Goal: Task Accomplishment & Management: Complete application form

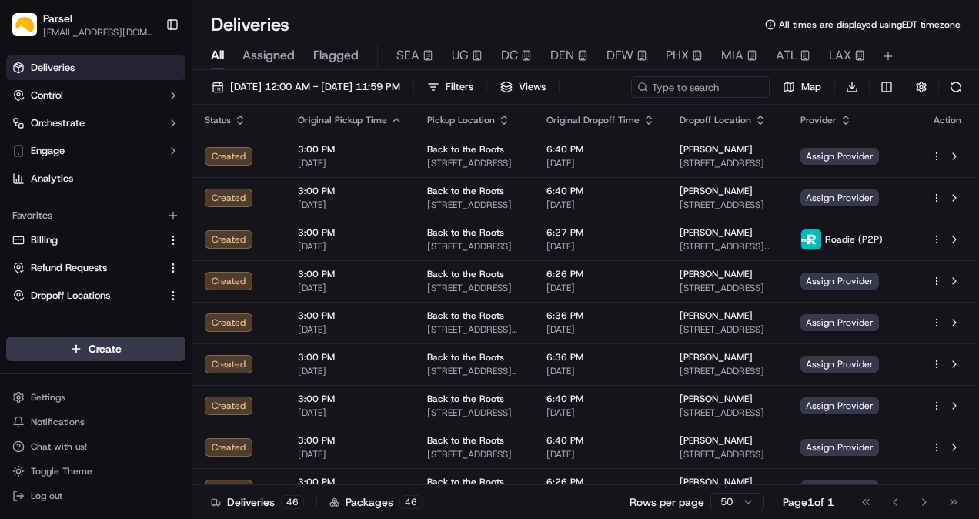
click at [269, 57] on span "Assigned" at bounding box center [268, 55] width 52 height 18
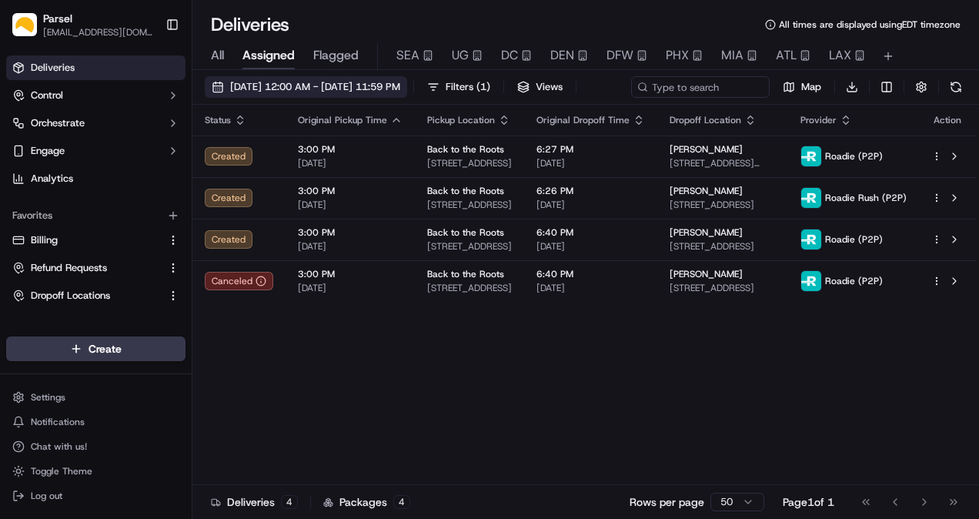
click at [259, 77] on button "[DATE] 12:00 AM - [DATE] 11:59 PM" at bounding box center [306, 87] width 202 height 22
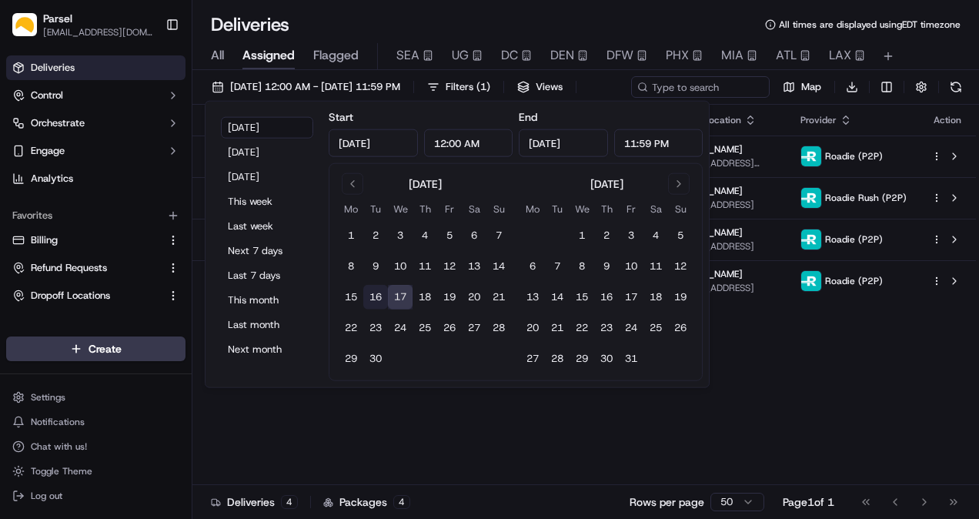
click at [379, 294] on button "16" at bounding box center [375, 297] width 25 height 25
type input "[DATE]"
click at [379, 294] on button "16" at bounding box center [375, 297] width 25 height 25
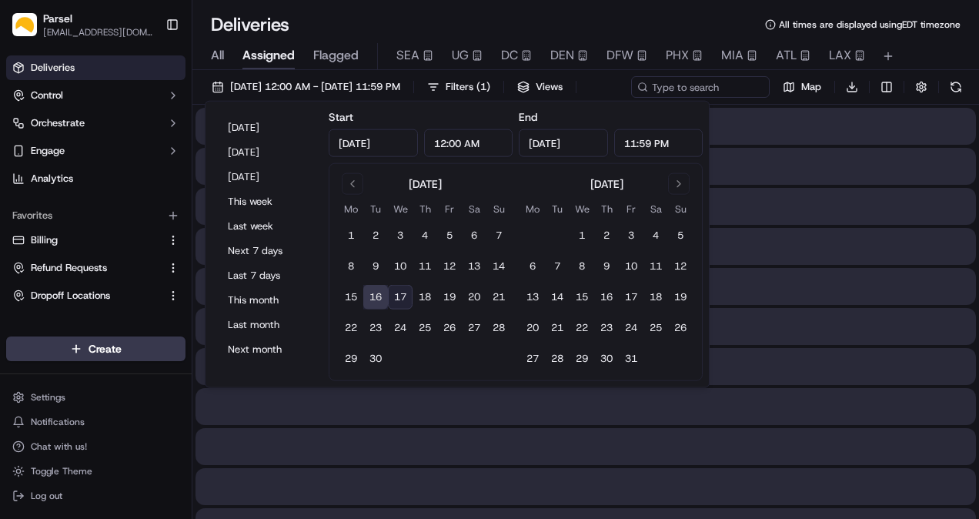
click at [323, 8] on div "Deliveries All times are displayed using EDT timezone All Assigned Flagged SEA …" at bounding box center [585, 259] width 786 height 519
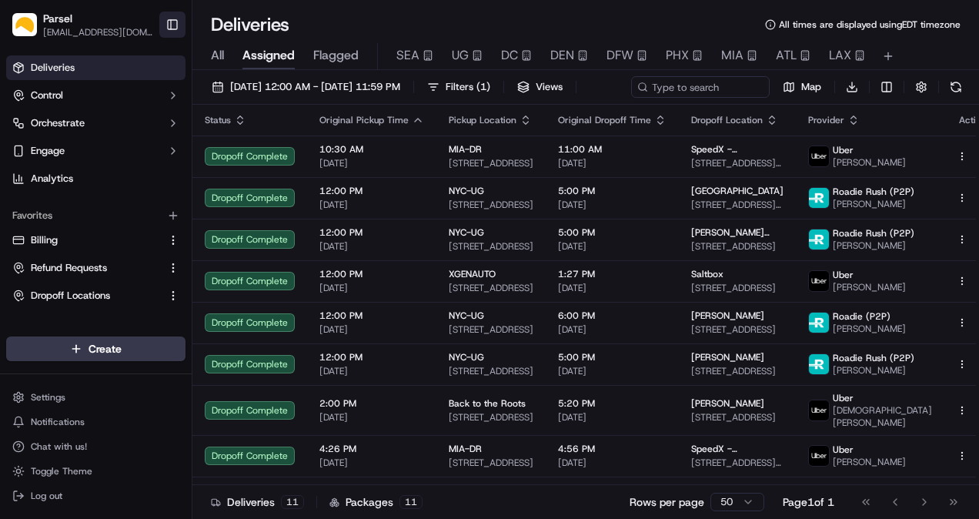
click at [175, 32] on button "Toggle Sidebar" at bounding box center [172, 25] width 26 height 26
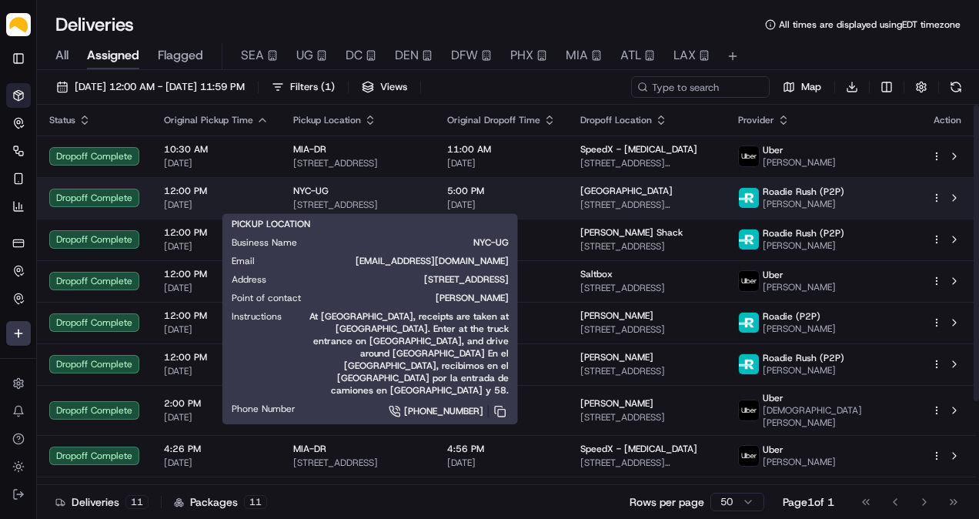
click at [382, 195] on div "NYC-UG" at bounding box center [357, 191] width 129 height 12
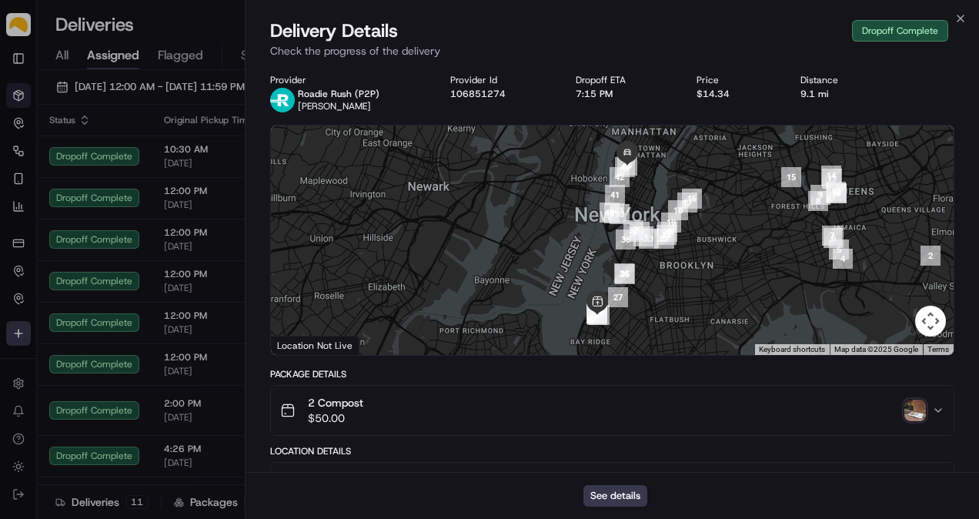
click at [914, 409] on img "button" at bounding box center [915, 410] width 22 height 22
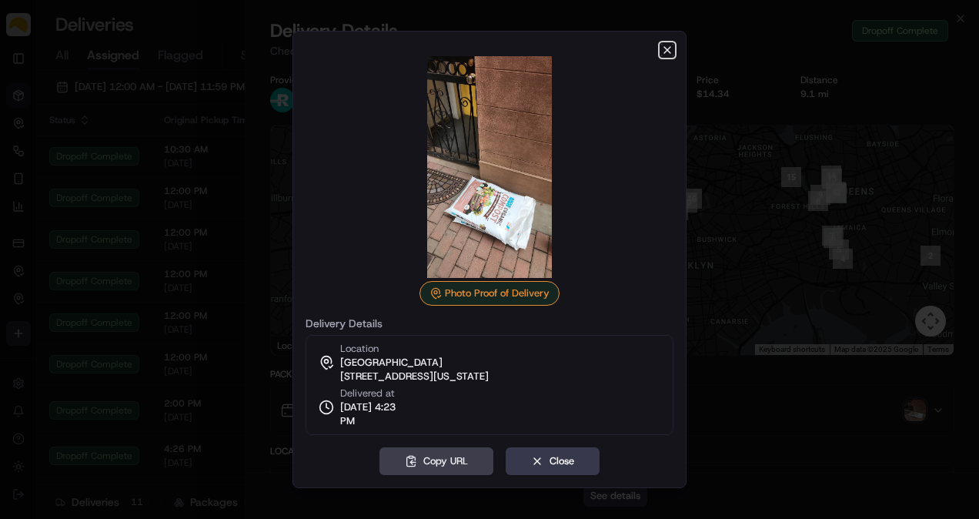
click at [661, 54] on icon "button" at bounding box center [667, 50] width 12 height 12
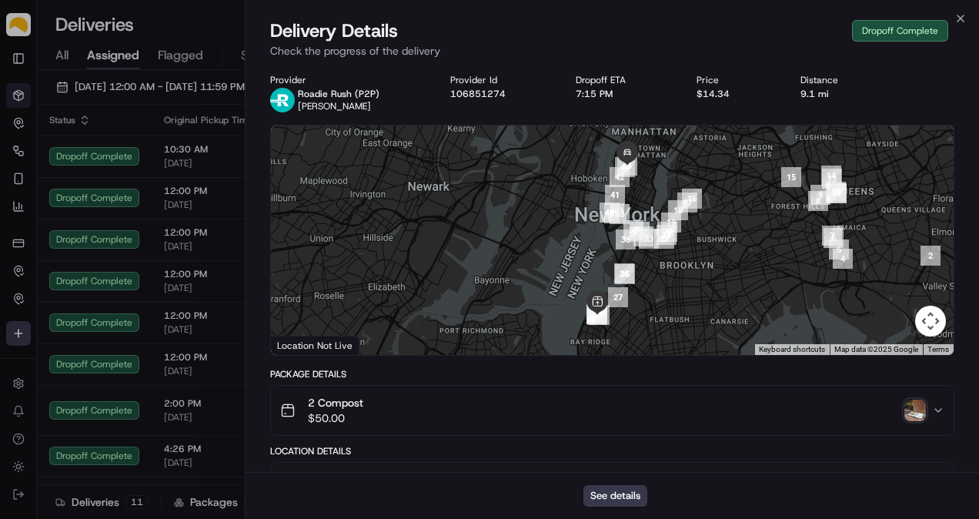
click at [914, 419] on img "button" at bounding box center [915, 410] width 22 height 22
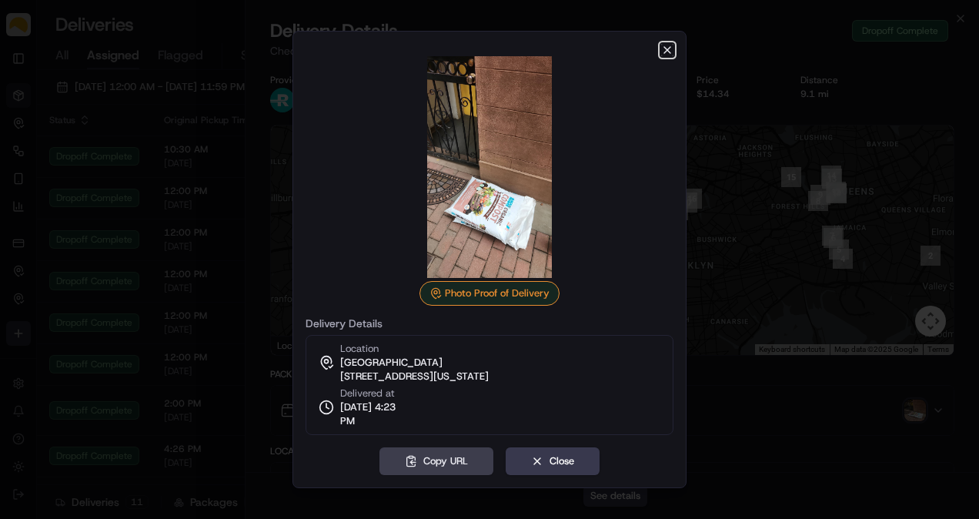
click at [669, 51] on icon "button" at bounding box center [667, 50] width 12 height 12
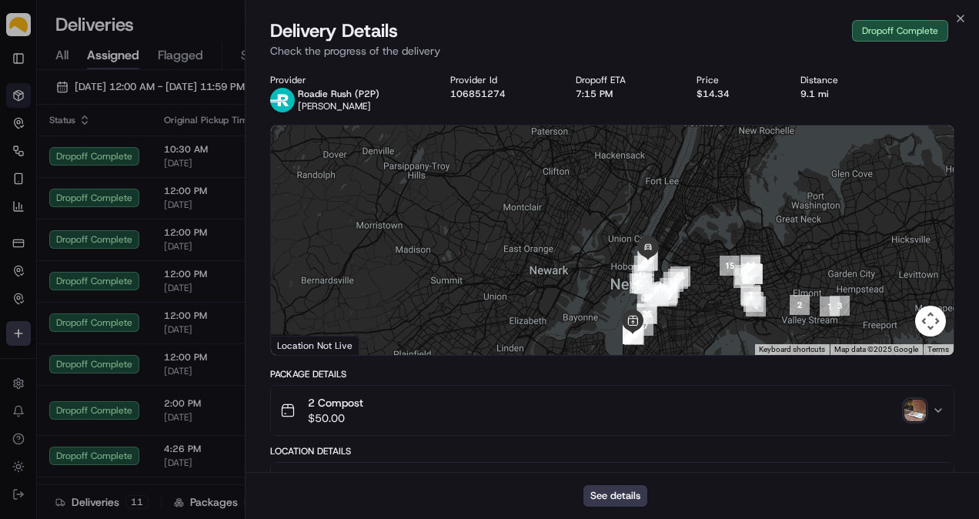
click at [956, 26] on div "Delivery Details Dropoff Complete Check the progress of the delivery" at bounding box center [611, 41] width 733 height 46
click at [957, 23] on icon "button" at bounding box center [960, 18] width 12 height 12
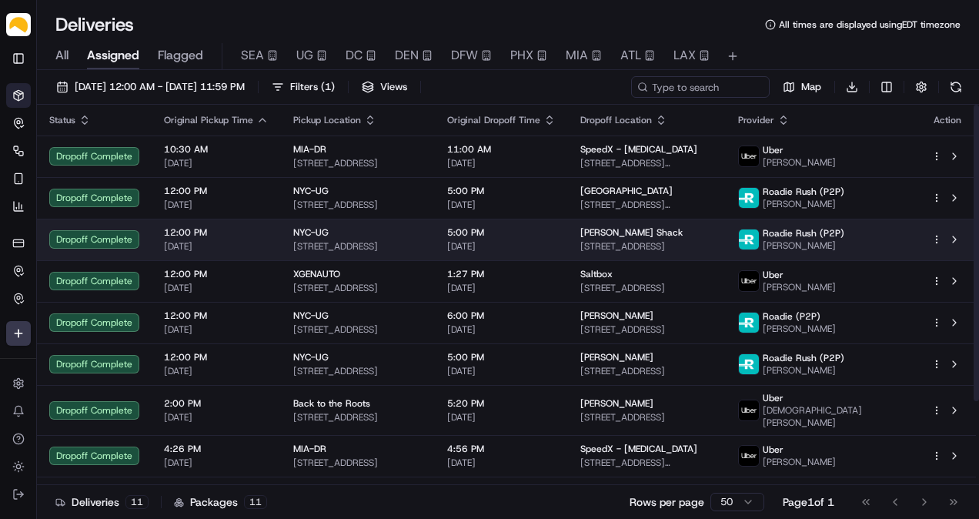
click at [844, 233] on span "Roadie Rush (P2P)" at bounding box center [804, 233] width 82 height 12
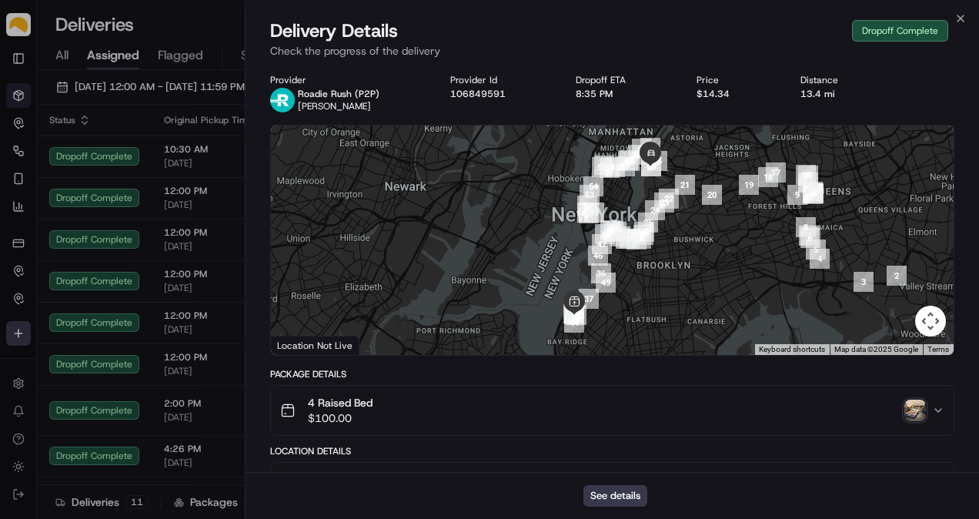
click at [923, 405] on img "button" at bounding box center [915, 410] width 22 height 22
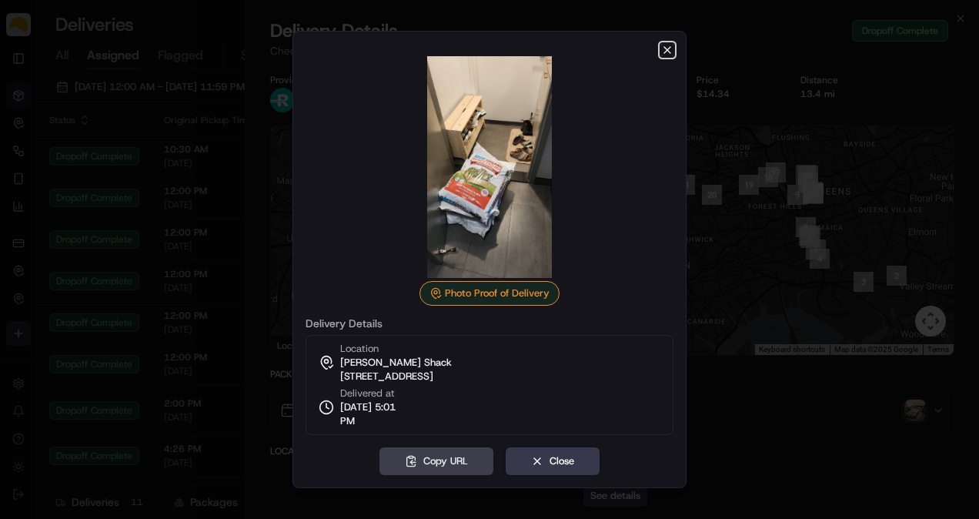
click at [669, 56] on icon "button" at bounding box center [667, 50] width 12 height 12
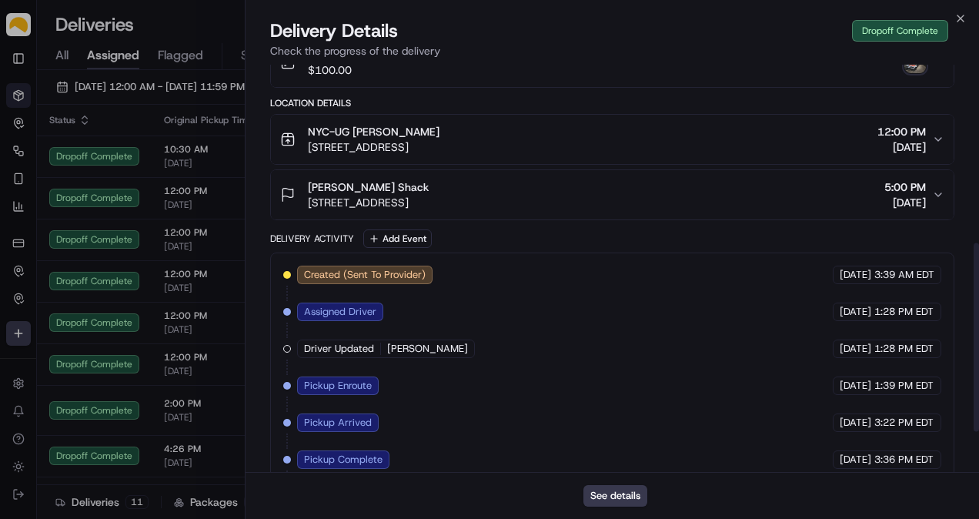
scroll to position [385, 0]
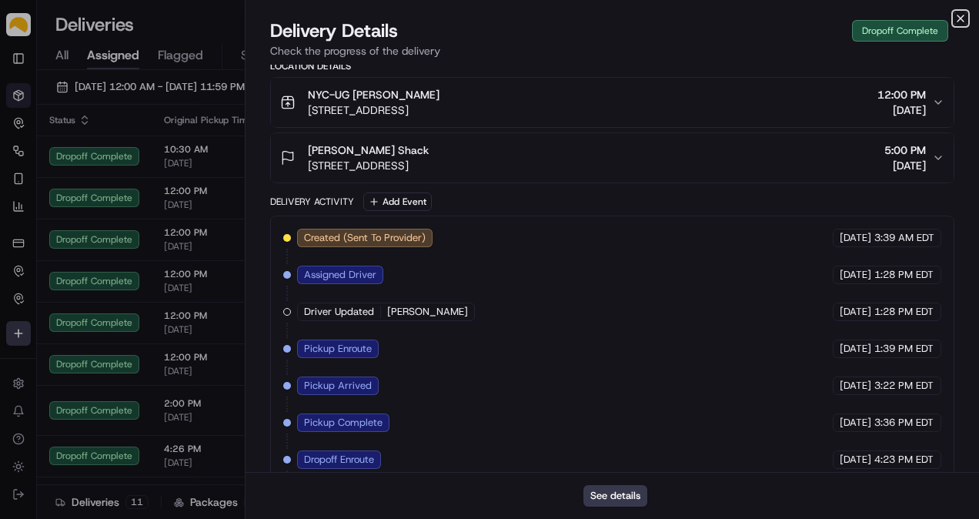
click at [961, 12] on icon "button" at bounding box center [960, 18] width 12 height 12
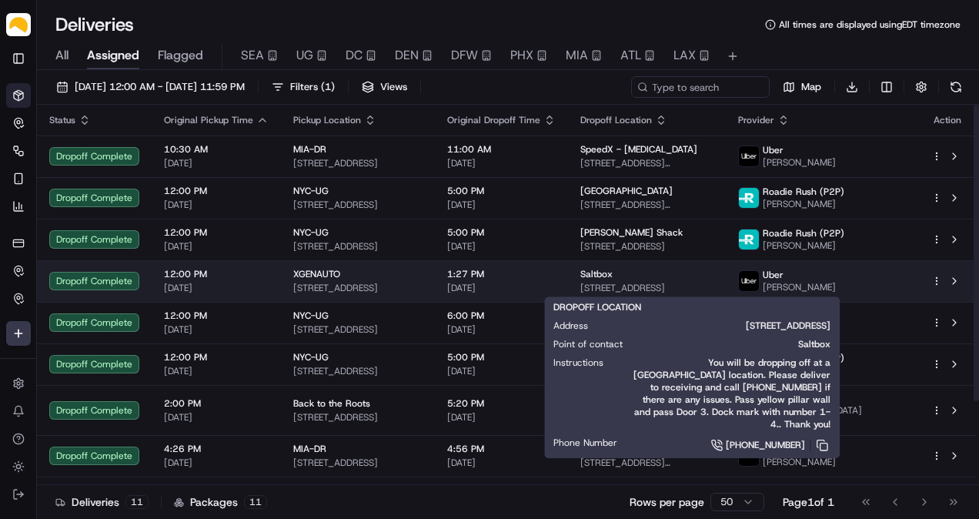
click at [710, 283] on span "[STREET_ADDRESS]" at bounding box center [646, 288] width 132 height 12
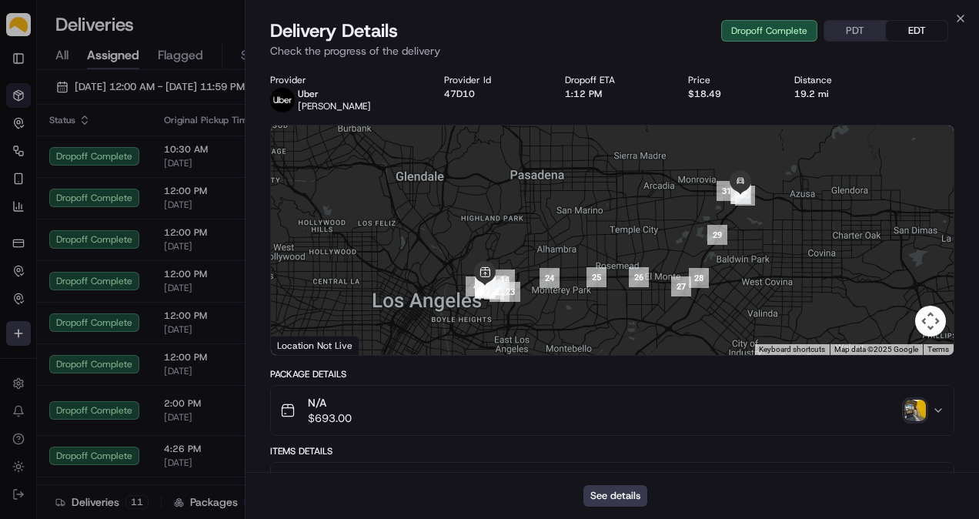
click at [919, 406] on img "button" at bounding box center [915, 410] width 22 height 22
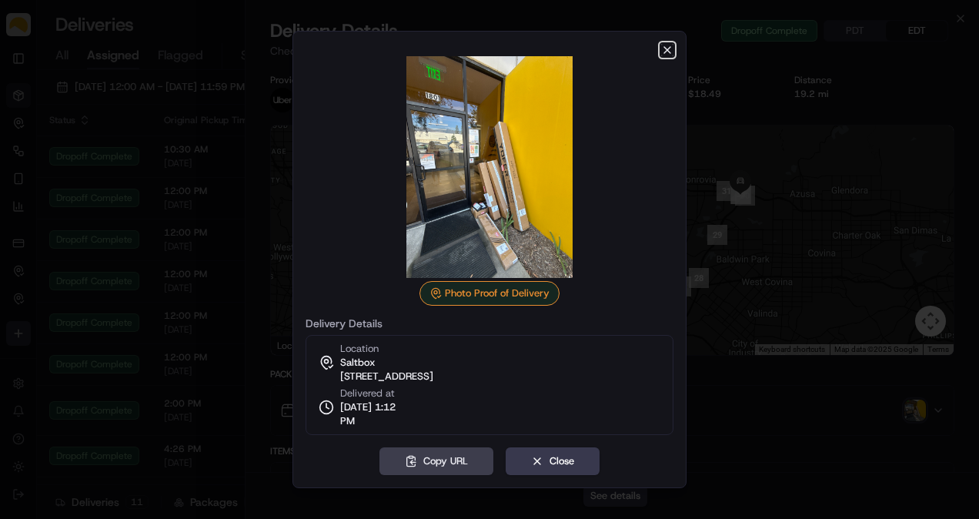
click at [669, 48] on icon "button" at bounding box center [667, 50] width 12 height 12
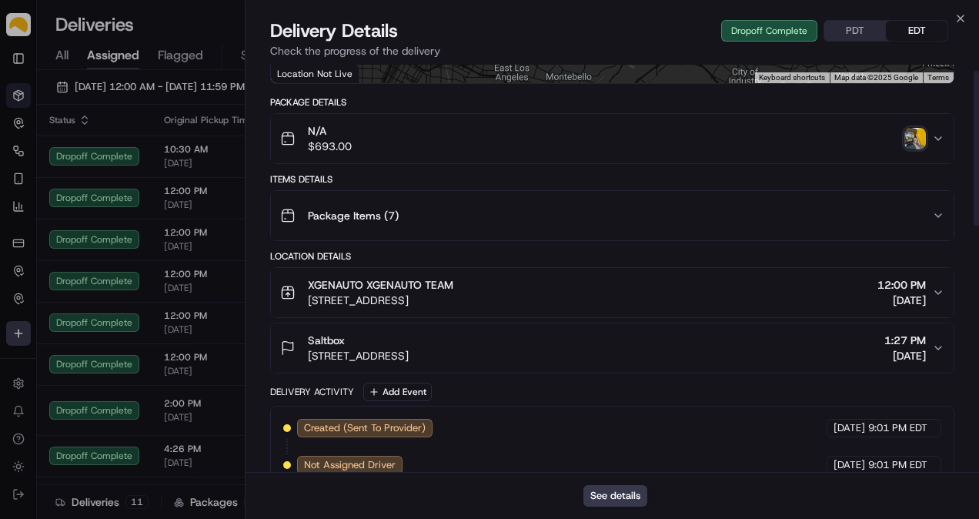
scroll to position [15, 0]
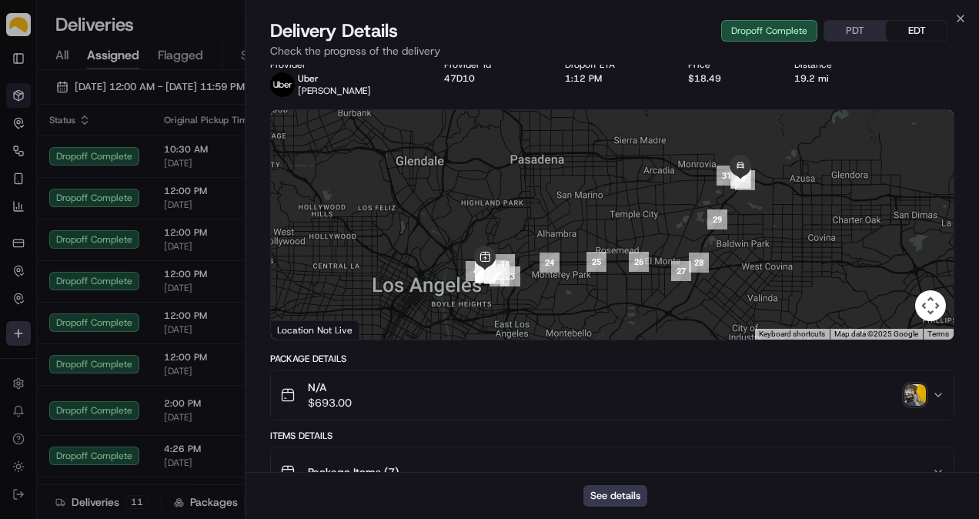
click at [914, 389] on img "button" at bounding box center [915, 395] width 22 height 22
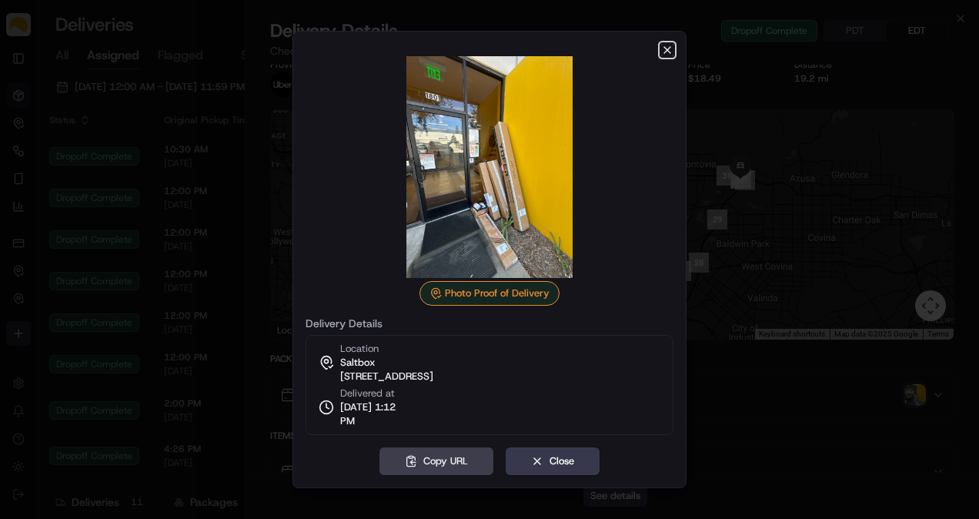
click at [668, 49] on icon "button" at bounding box center [667, 50] width 6 height 6
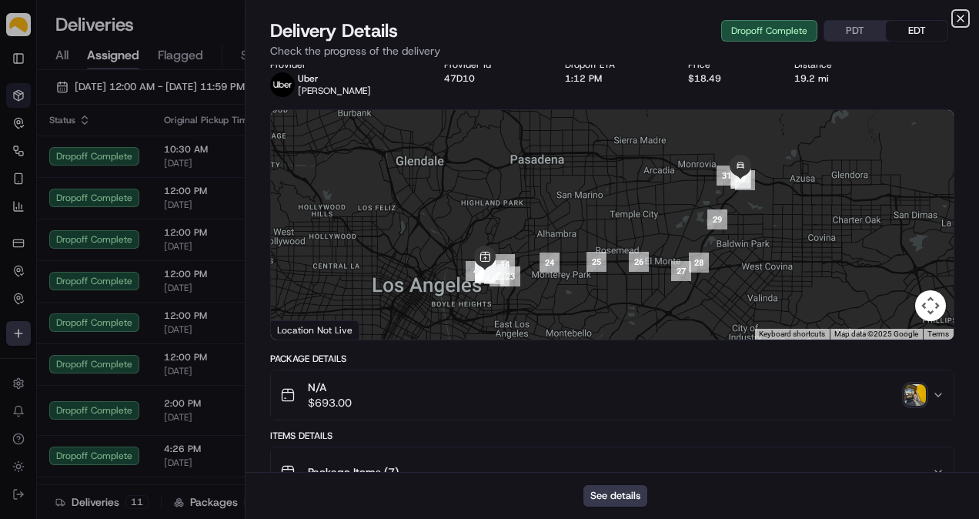
click at [963, 15] on icon "button" at bounding box center [960, 18] width 6 height 6
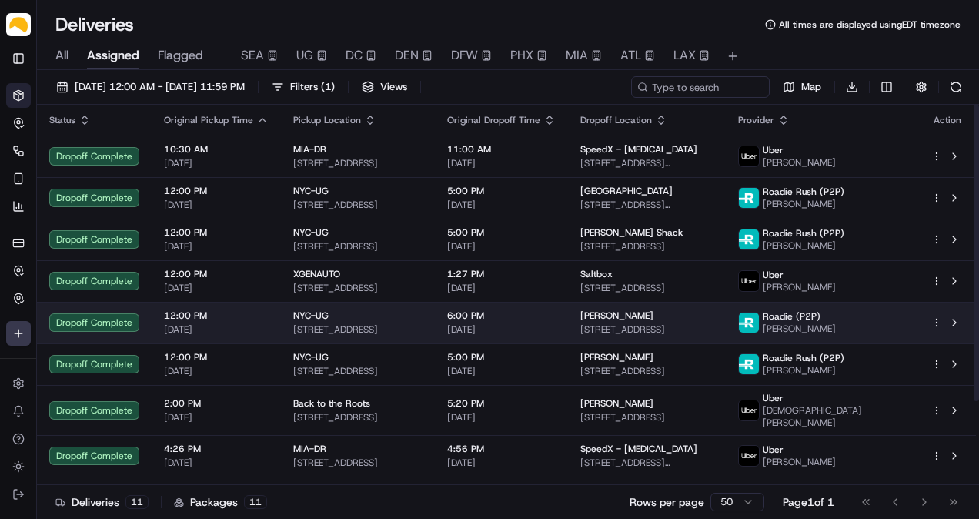
click at [683, 327] on span "[STREET_ADDRESS]" at bounding box center [646, 329] width 132 height 12
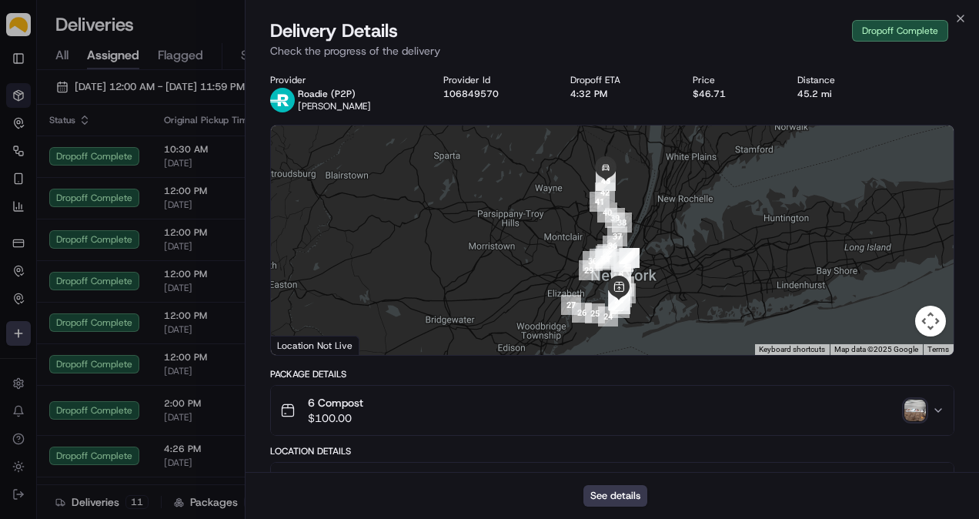
click at [917, 409] on img "button" at bounding box center [915, 410] width 22 height 22
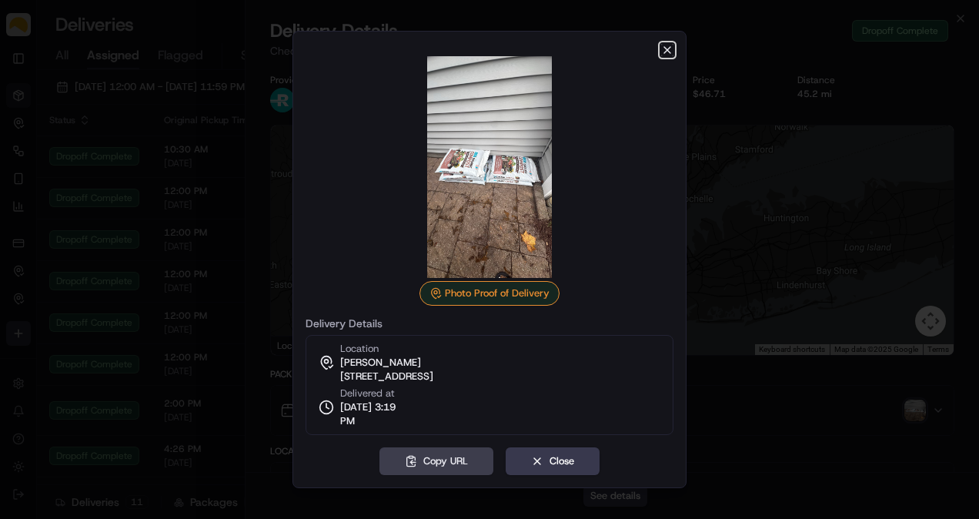
click at [668, 52] on icon "button" at bounding box center [667, 50] width 12 height 12
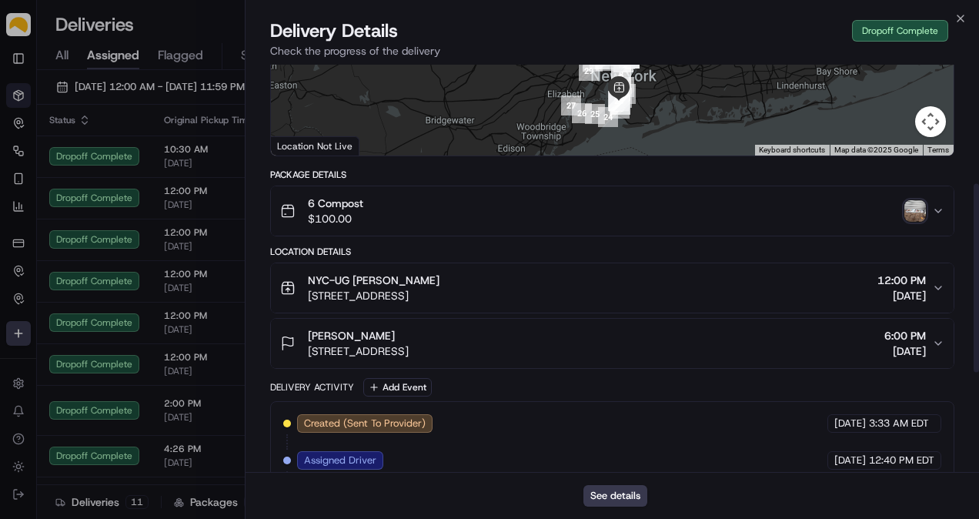
scroll to position [256, 0]
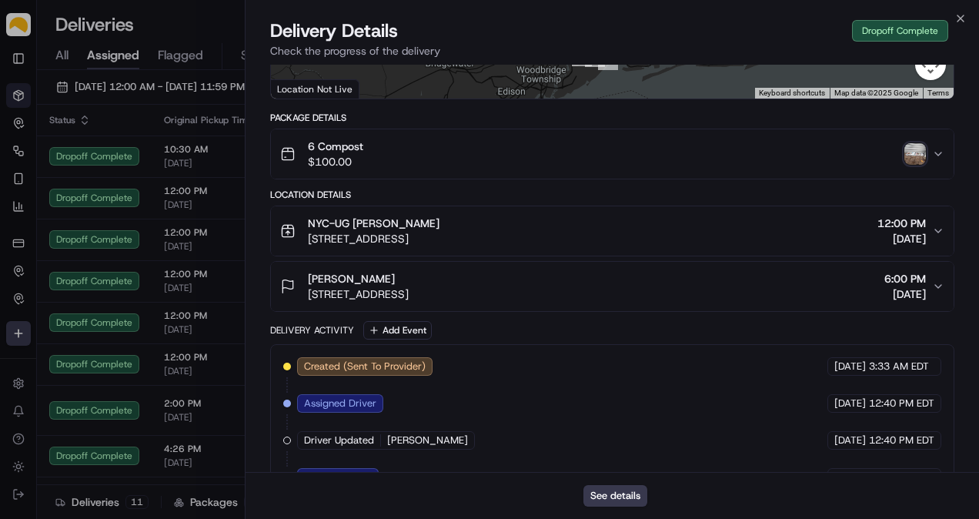
drag, startPoint x: 952, startPoint y: 25, endPoint x: 959, endPoint y: 18, distance: 9.8
click at [952, 25] on div "Delivery Details Dropoff Complete" at bounding box center [612, 30] width 684 height 25
click at [959, 18] on icon "button" at bounding box center [960, 18] width 12 height 12
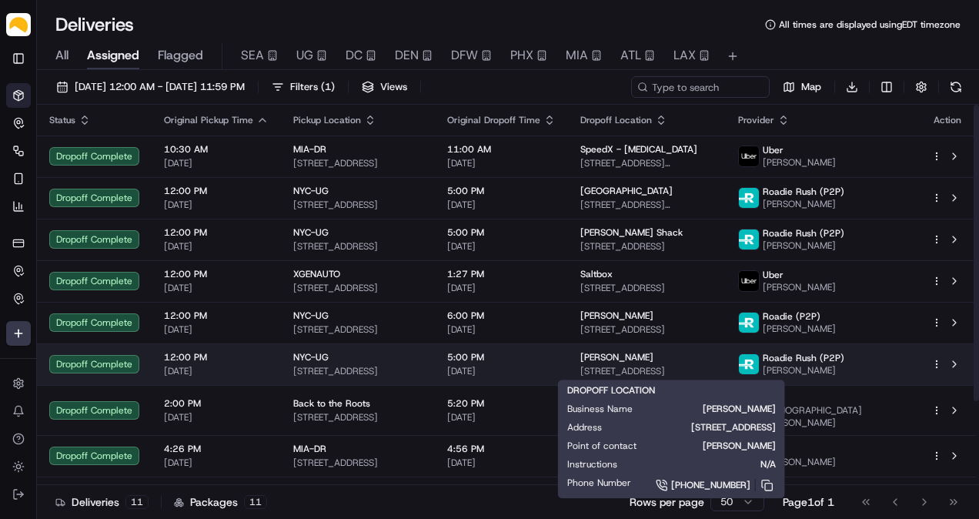
click at [713, 374] on span "[STREET_ADDRESS]" at bounding box center [646, 371] width 132 height 12
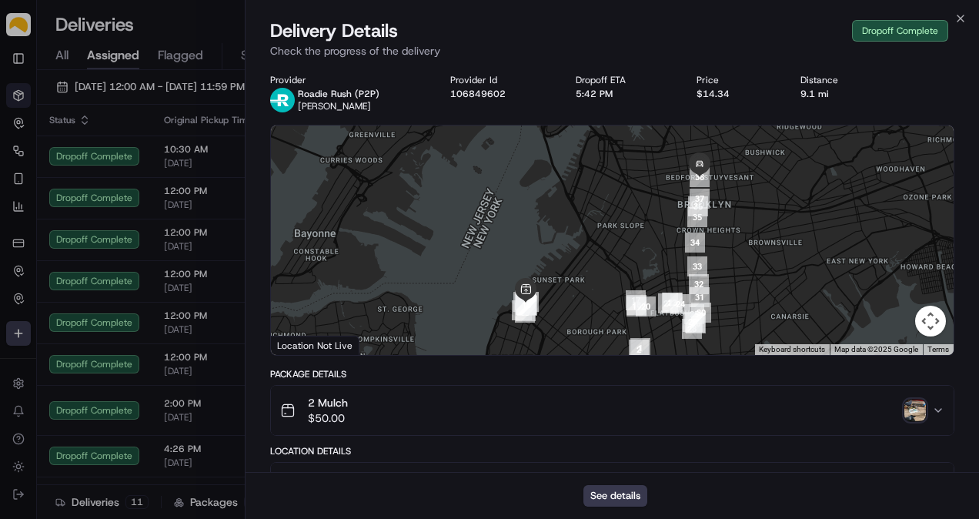
click at [923, 405] on img "button" at bounding box center [915, 410] width 22 height 22
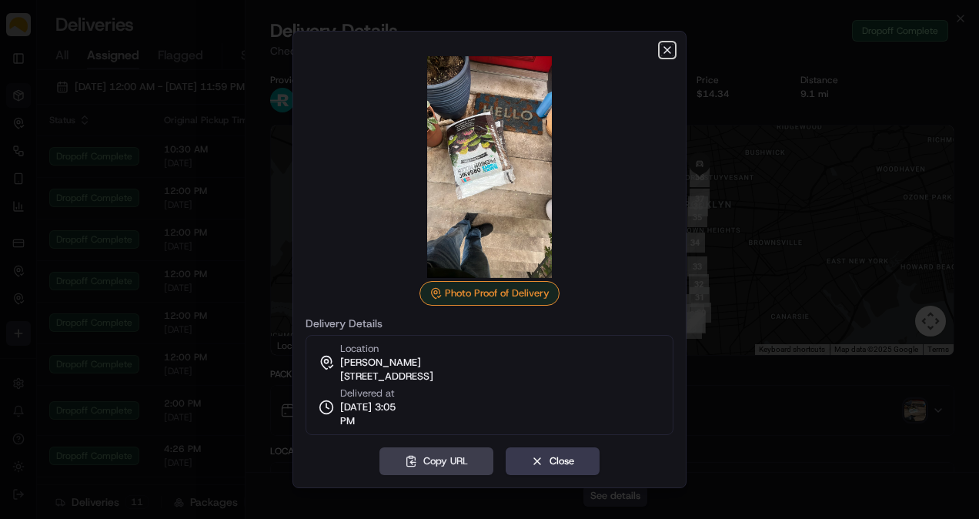
click at [663, 46] on icon "button" at bounding box center [667, 50] width 12 height 12
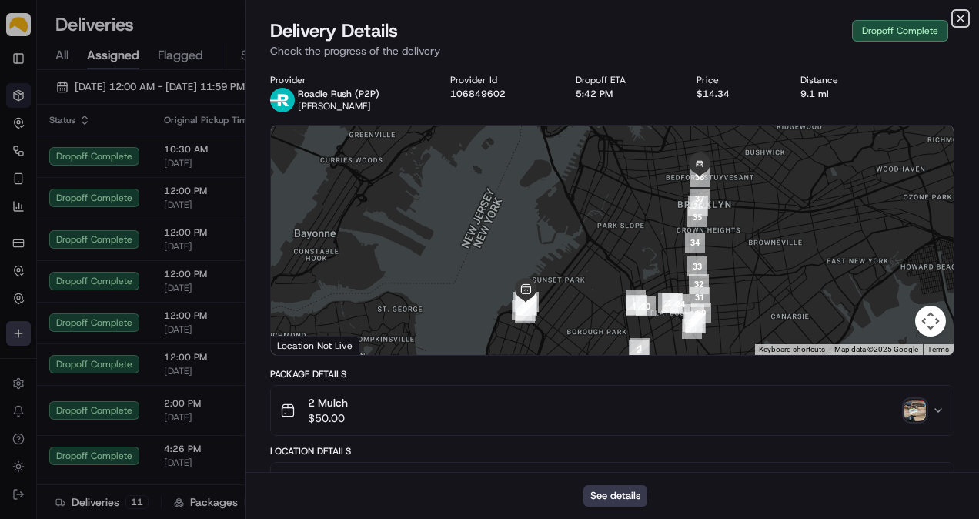
click at [957, 18] on icon "button" at bounding box center [960, 18] width 12 height 12
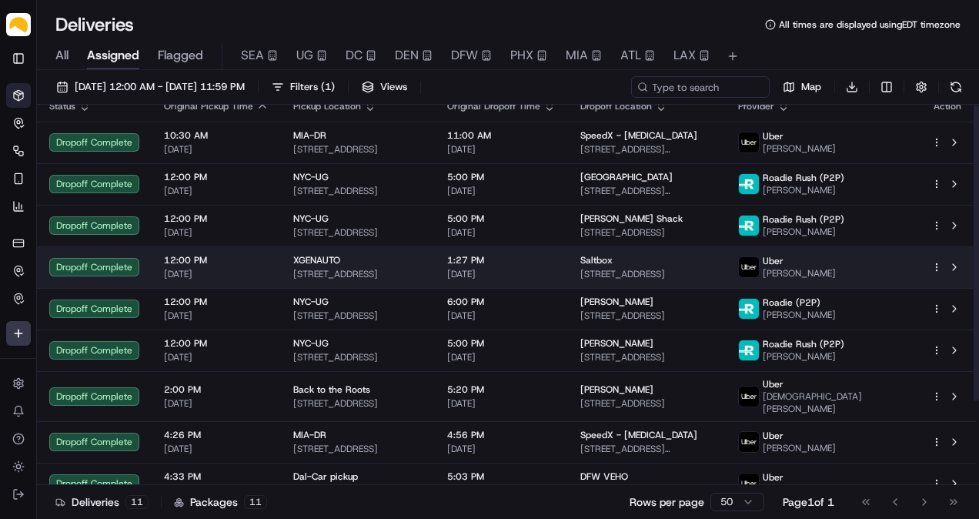
scroll to position [0, 0]
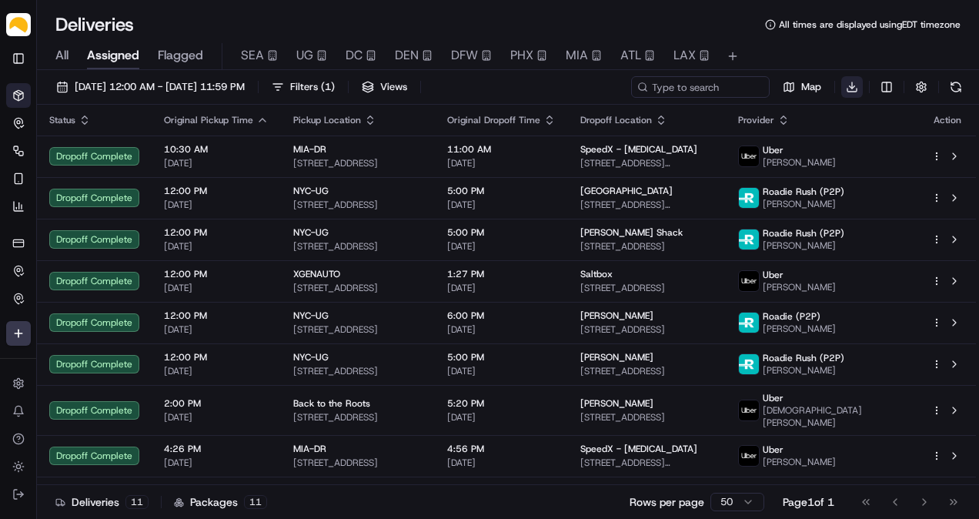
click at [850, 87] on html "Parsel [EMAIL_ADDRESS][PERSON_NAME][DOMAIN_NAME] Toggle Sidebar Deliveries Cont…" at bounding box center [489, 259] width 979 height 519
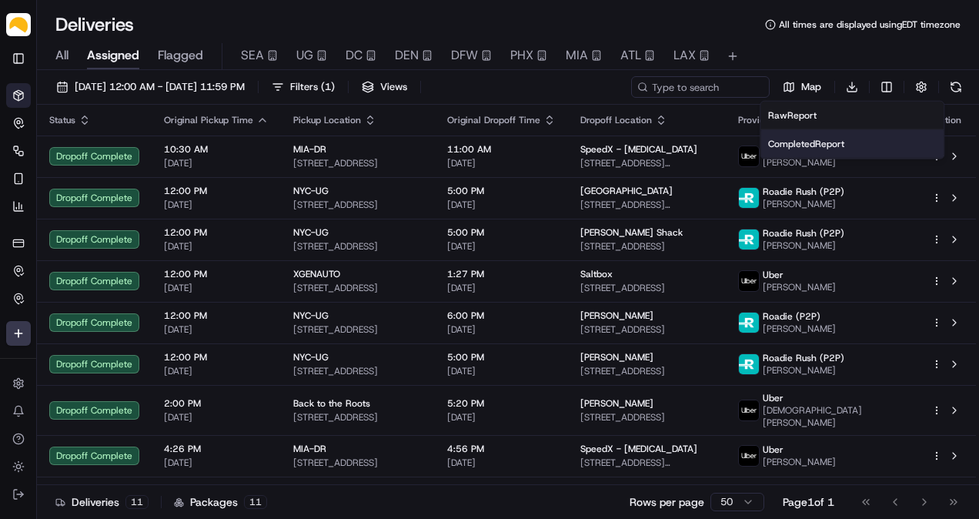
click at [830, 136] on div "Completed Report" at bounding box center [851, 144] width 183 height 28
click at [848, 88] on html "Parsel [EMAIL_ADDRESS][PERSON_NAME][DOMAIN_NAME] Toggle Sidebar Deliveries Cont…" at bounding box center [489, 259] width 979 height 519
click at [797, 145] on span "Completed Report" at bounding box center [806, 144] width 76 height 12
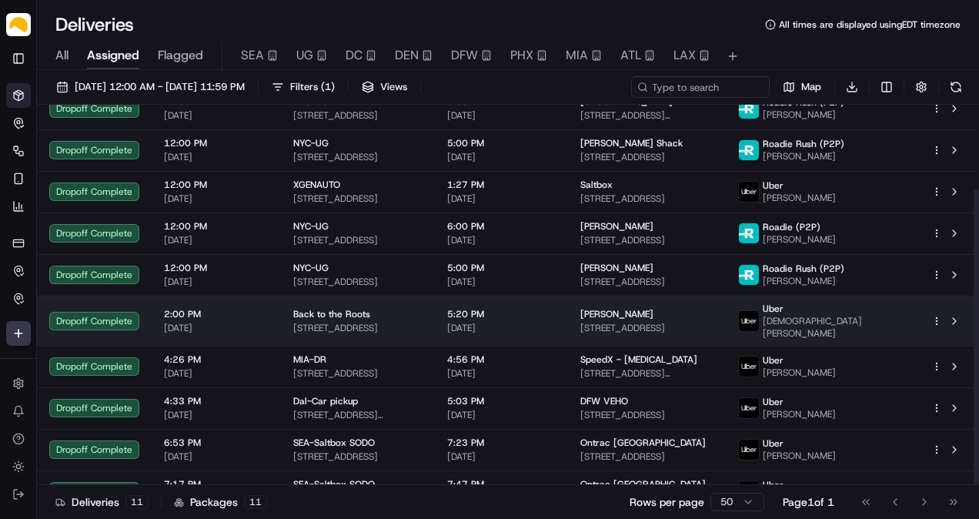
scroll to position [108, 0]
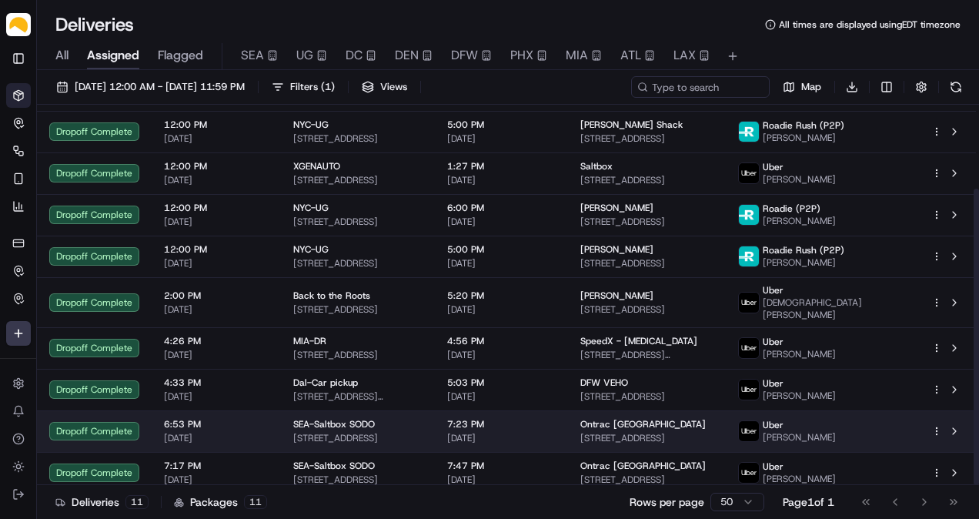
click at [713, 420] on div "Ontrac [GEOGRAPHIC_DATA]" at bounding box center [646, 424] width 132 height 12
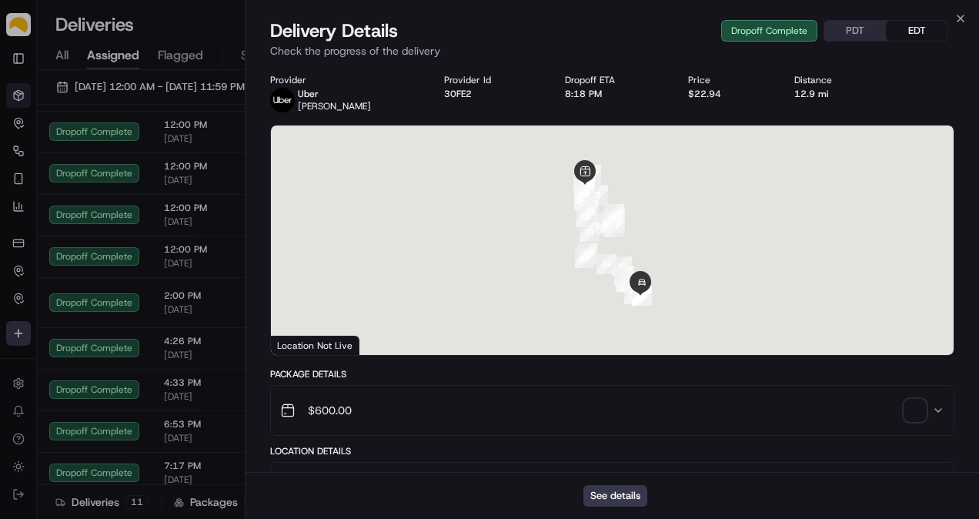
click at [920, 403] on span "button" at bounding box center [915, 410] width 22 height 22
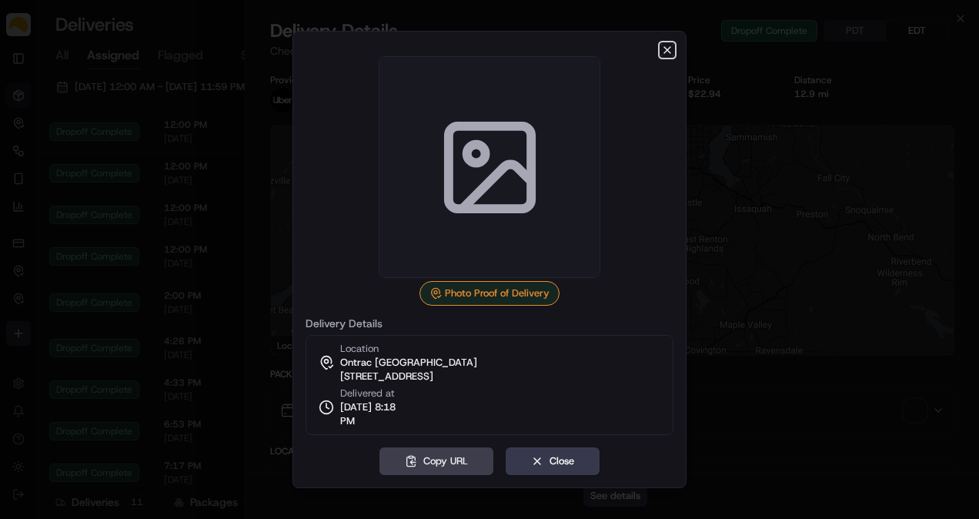
click at [671, 52] on icon "button" at bounding box center [667, 50] width 12 height 12
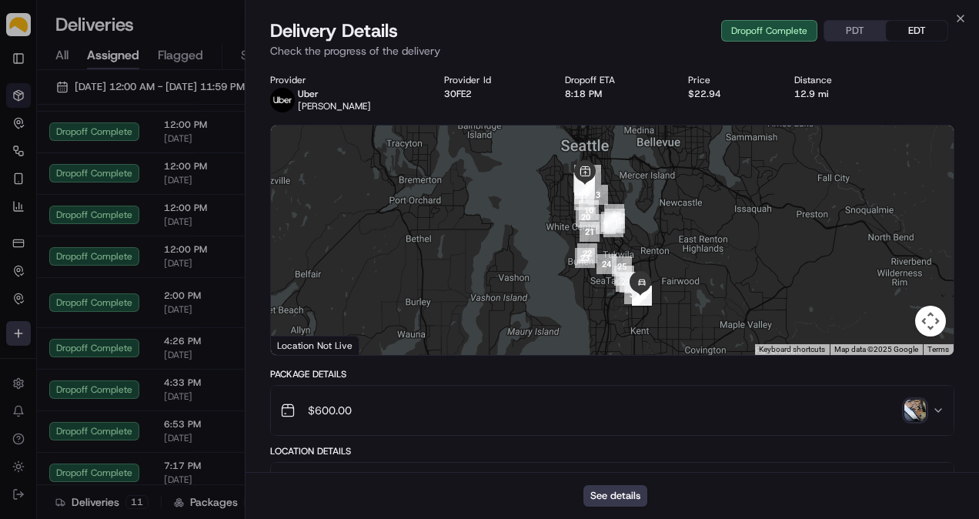
click at [909, 408] on img "button" at bounding box center [915, 410] width 22 height 22
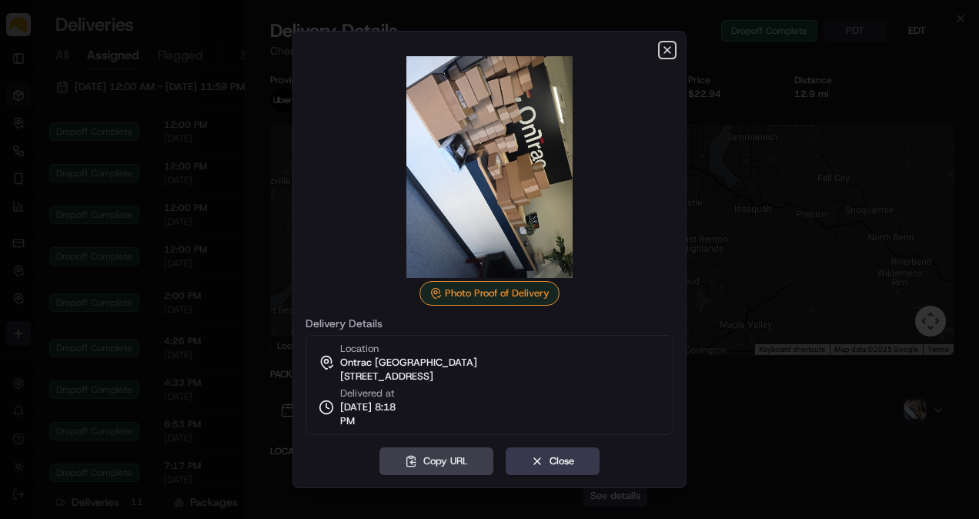
click at [669, 50] on icon "button" at bounding box center [667, 50] width 12 height 12
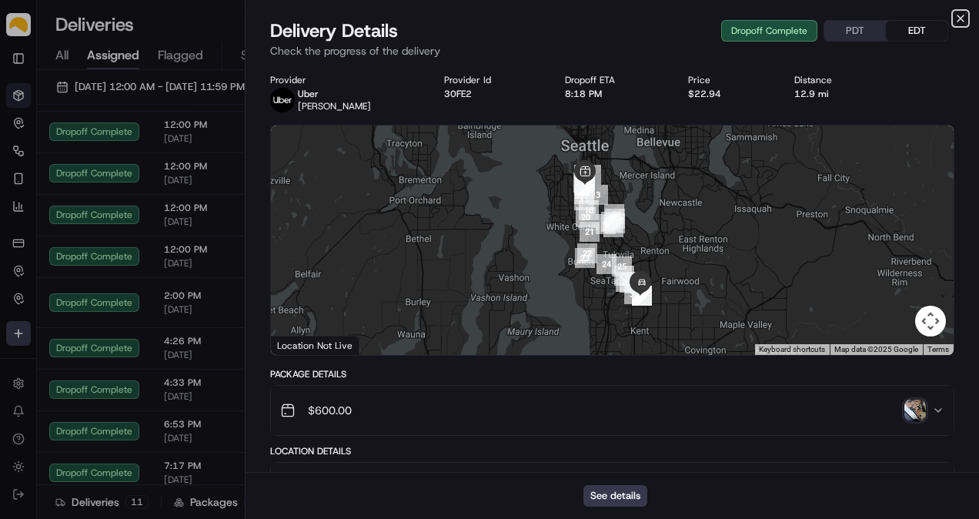
click at [962, 19] on icon "button" at bounding box center [960, 18] width 6 height 6
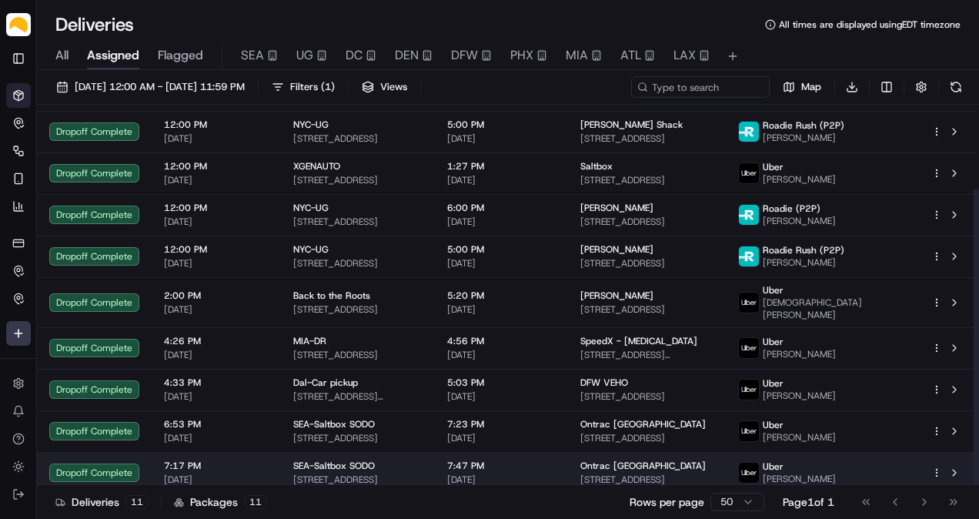
click at [783, 462] on span "Uber" at bounding box center [773, 466] width 21 height 12
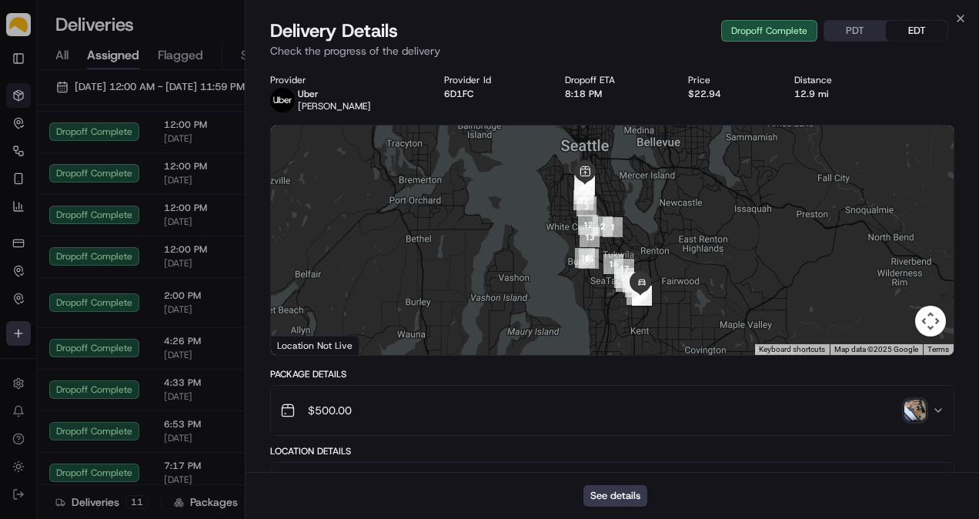
click at [920, 414] on img "button" at bounding box center [915, 410] width 22 height 22
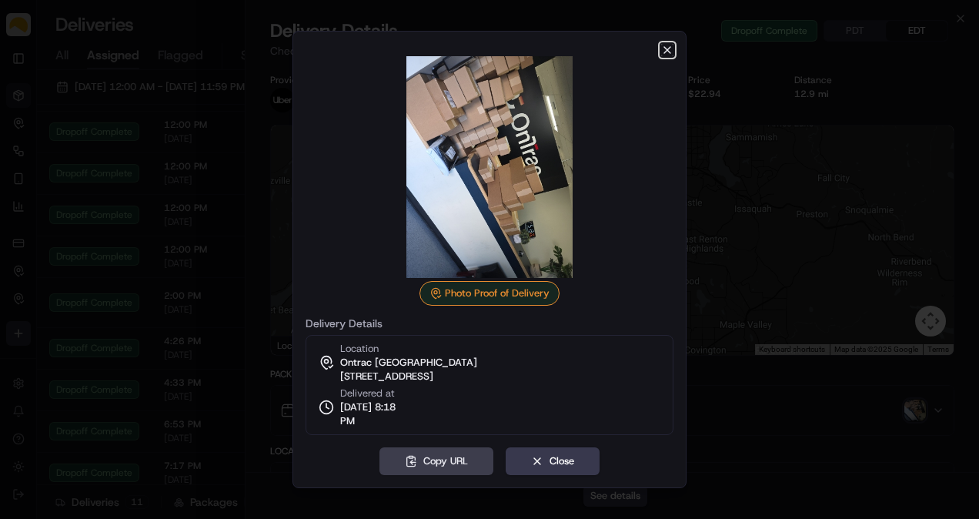
click at [667, 51] on icon "button" at bounding box center [667, 50] width 12 height 12
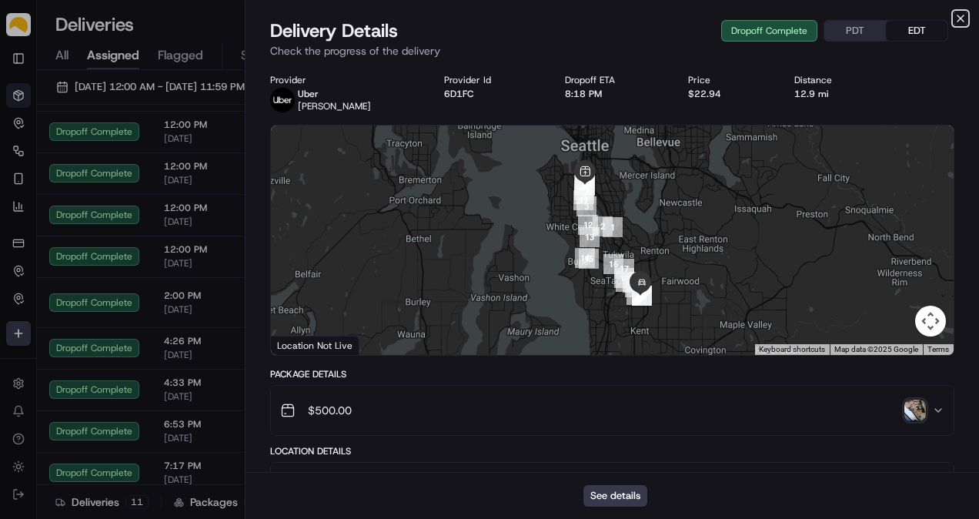
click at [964, 15] on icon "button" at bounding box center [960, 18] width 12 height 12
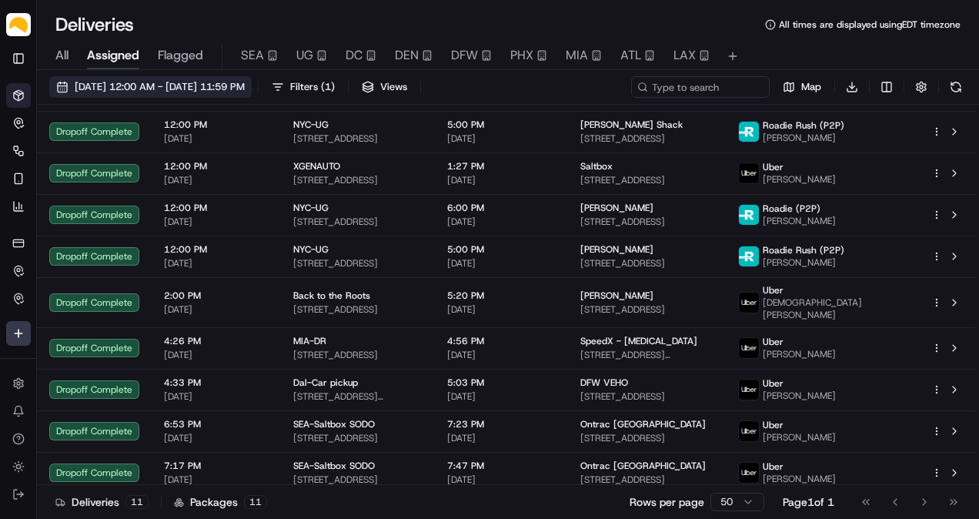
click at [92, 86] on span "[DATE] 12:00 AM - [DATE] 11:59 PM" at bounding box center [160, 87] width 170 height 14
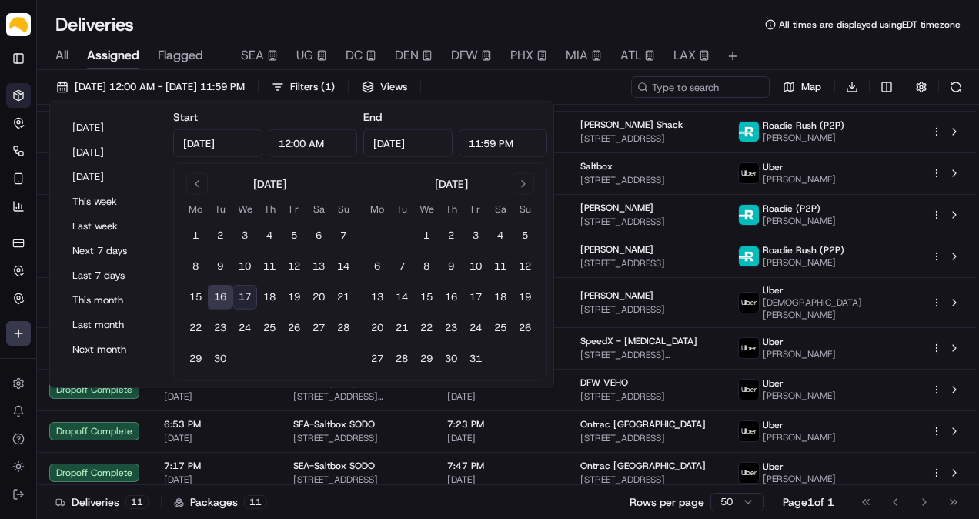
click at [252, 295] on button "17" at bounding box center [244, 297] width 25 height 25
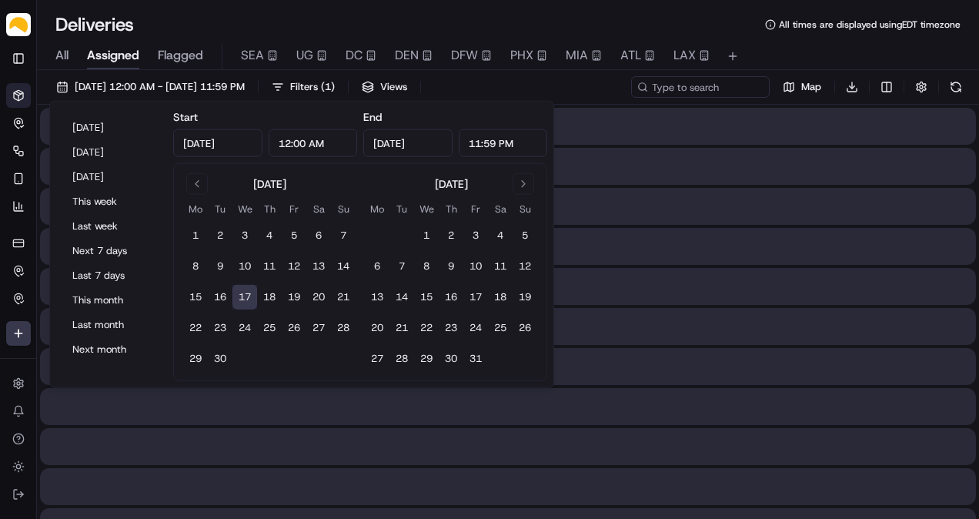
type input "[DATE]"
click at [252, 295] on button "17" at bounding box center [244, 297] width 25 height 25
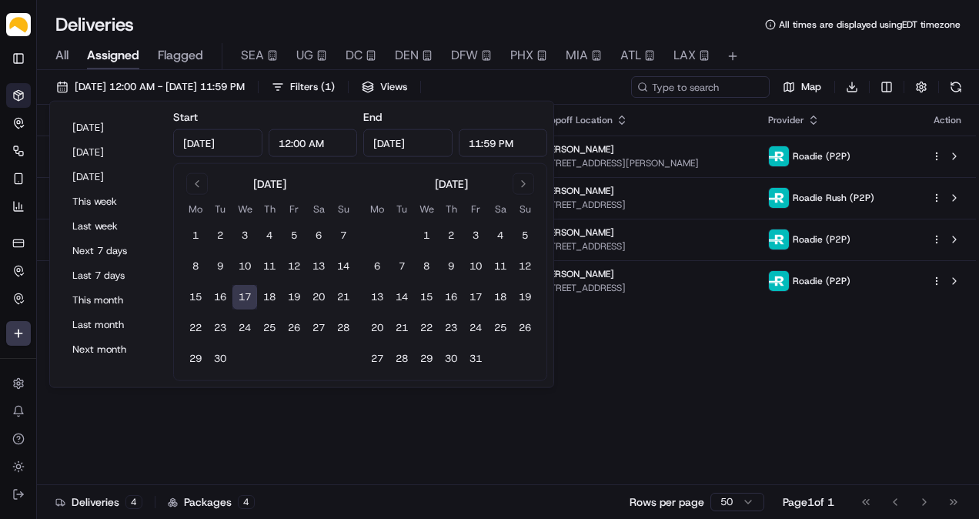
click at [222, 13] on div "Deliveries All times are displayed using EDT timezone" at bounding box center [508, 24] width 942 height 25
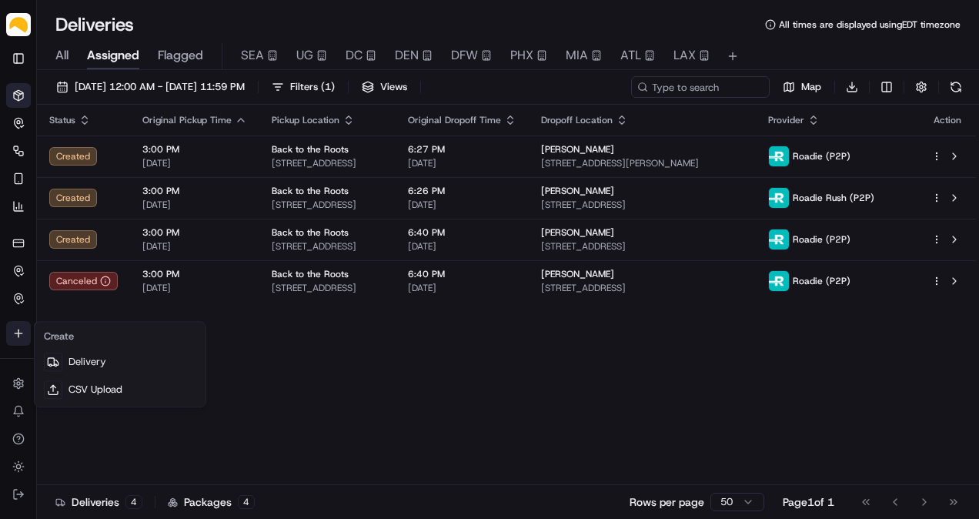
click at [18, 344] on html "Parsel [EMAIL_ADDRESS][PERSON_NAME][DOMAIN_NAME] Toggle Sidebar Deliveries Cont…" at bounding box center [489, 259] width 979 height 519
click at [126, 354] on link "Delivery" at bounding box center [120, 362] width 165 height 28
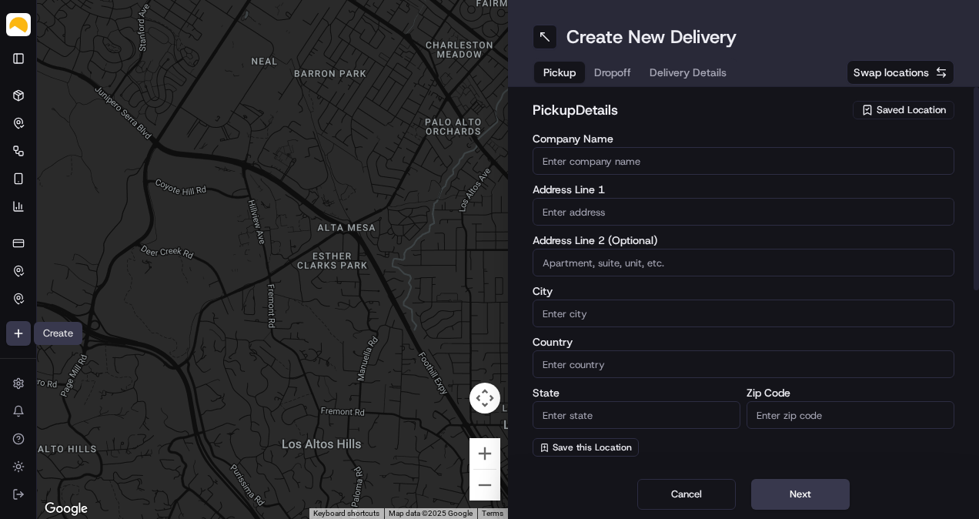
click at [894, 117] on div "Saved Location" at bounding box center [904, 110] width 102 height 18
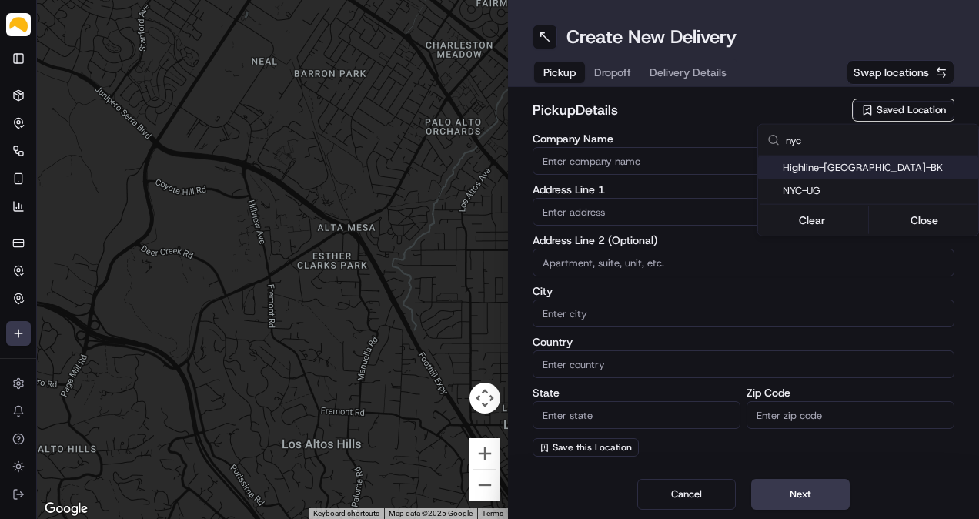
type input "nyc"
click at [853, 163] on span "Highline-[GEOGRAPHIC_DATA]-BK" at bounding box center [877, 168] width 189 height 14
type input "Highline-[GEOGRAPHIC_DATA]-BK"
type input "[STREET_ADDRESS]"
type input "[GEOGRAPHIC_DATA]"
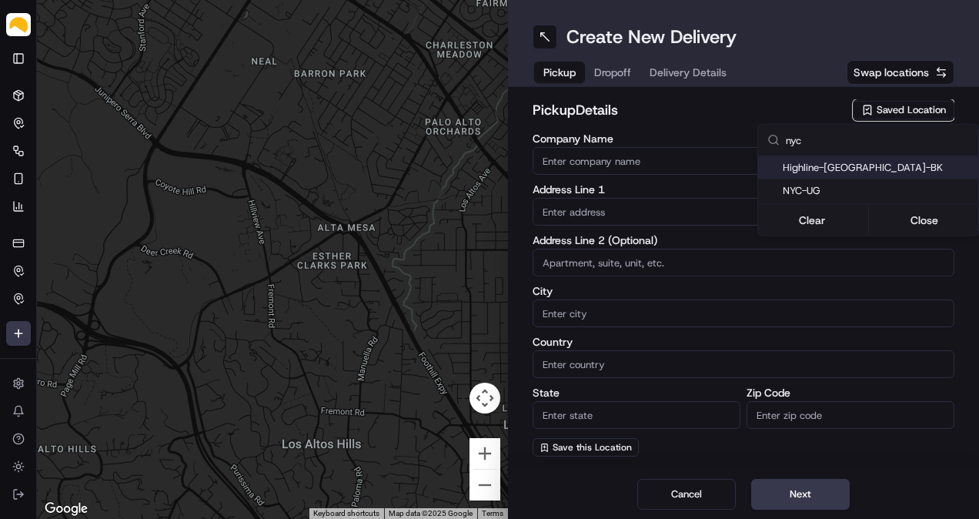
type input "US"
type input "NY"
type input "11232"
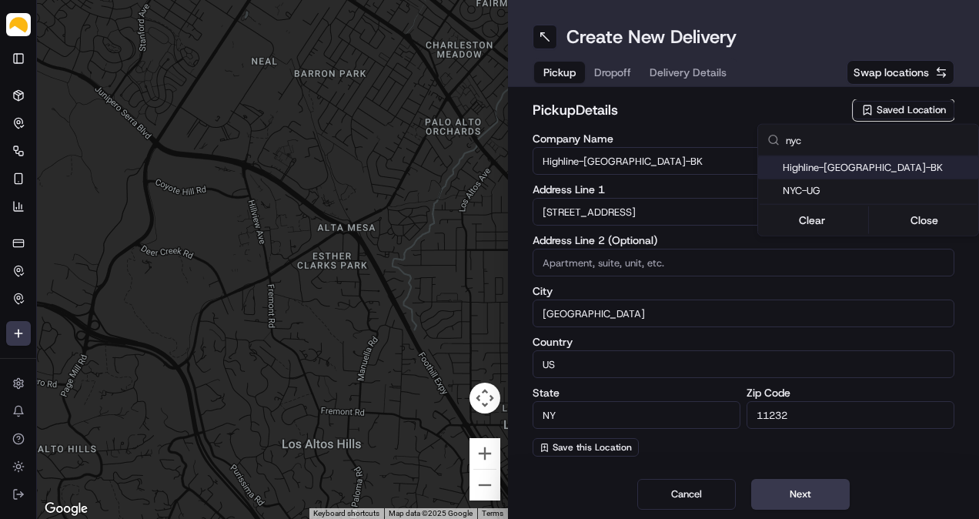
type input "[PERSON_NAME] / [PERSON_NAME] / [PERSON_NAME]"
type input "[PHONE_NUMBER]"
type textarea "pull up to any available dock door"
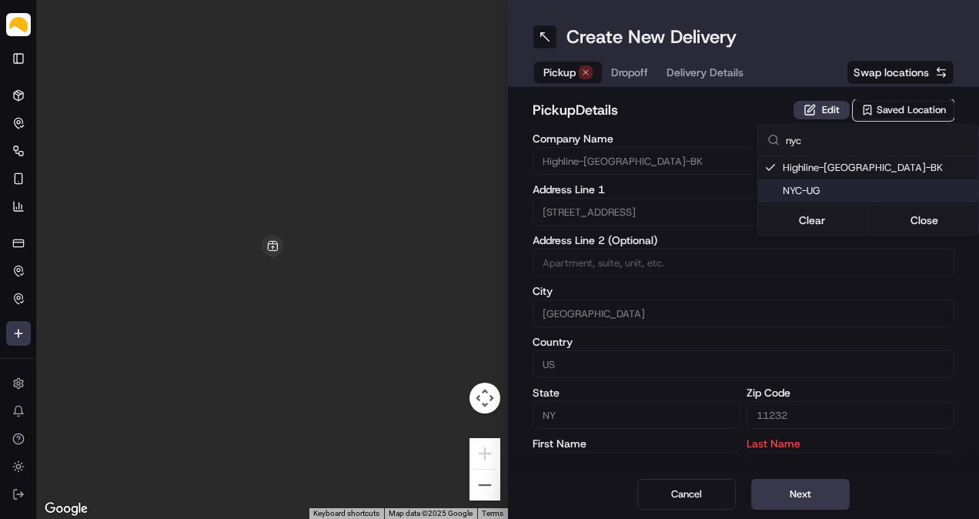
click at [836, 186] on span "NYC-UG" at bounding box center [877, 191] width 189 height 14
type input "NYC-UG"
type input "[STREET_ADDRESS]"
type input "11220"
type input "[PERSON_NAME]"
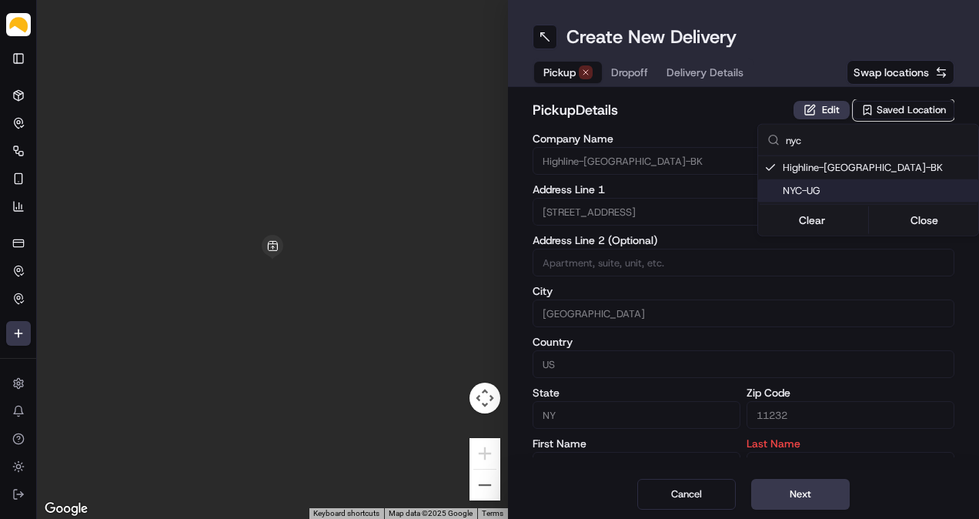
type input "[PERSON_NAME]"
type input "[EMAIL_ADDRESS][DOMAIN_NAME]"
type input "[PHONE_NUMBER]"
type textarea "At [GEOGRAPHIC_DATA], receipts are taken at [GEOGRAPHIC_DATA]. Enter at the tru…"
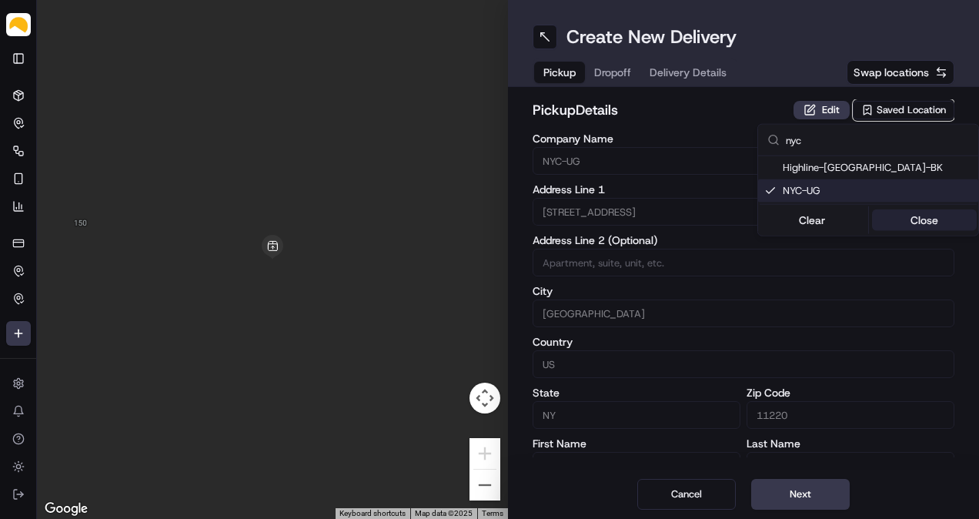
click at [923, 211] on button "Close" at bounding box center [924, 220] width 105 height 22
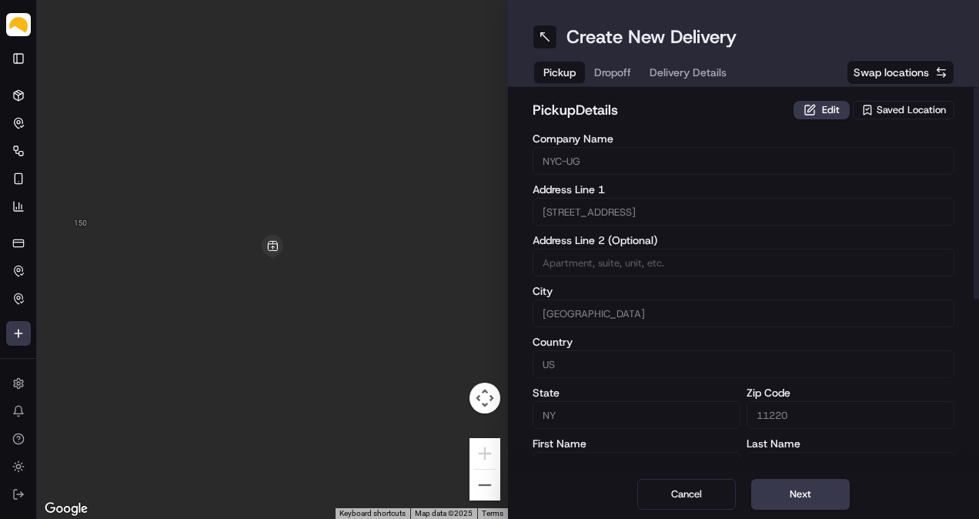
scroll to position [287, 0]
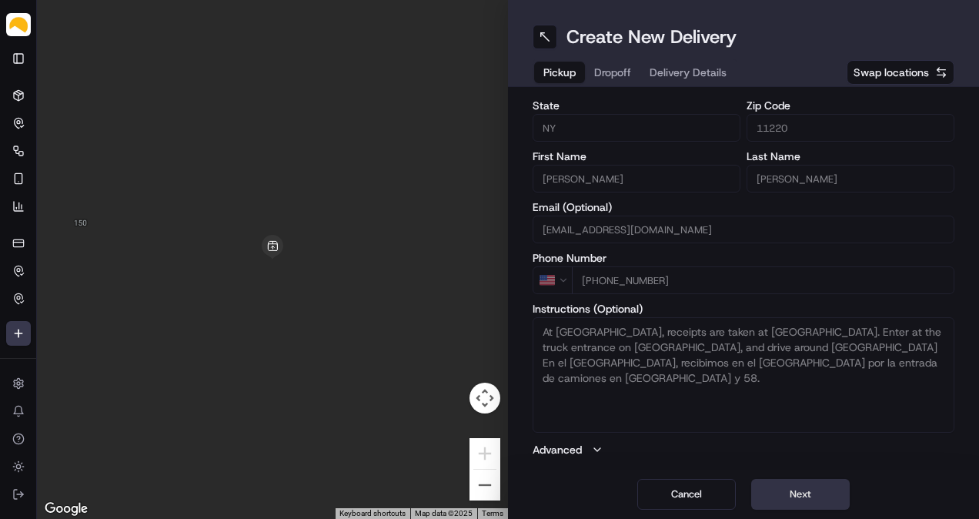
click at [786, 491] on button "Next" at bounding box center [800, 494] width 98 height 31
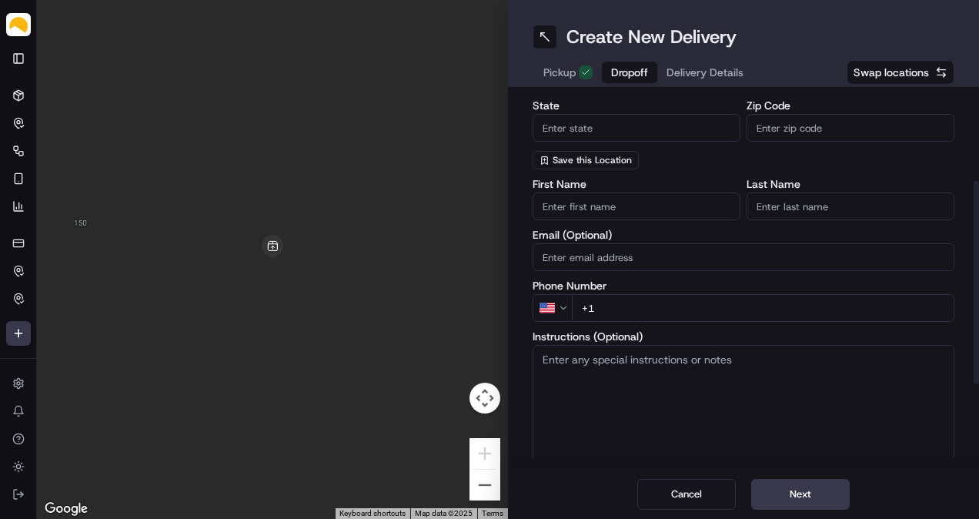
scroll to position [0, 0]
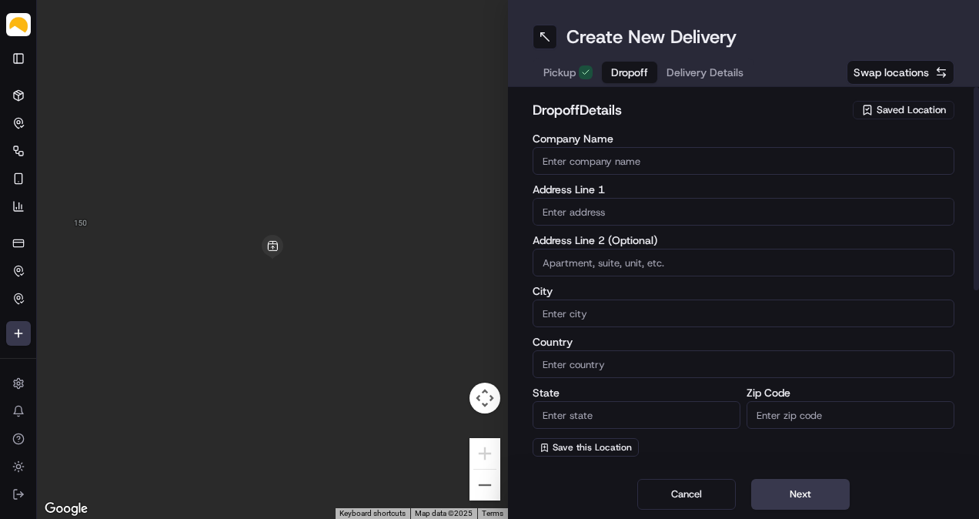
click at [587, 162] on input "Company Name" at bounding box center [743, 161] width 422 height 28
paste input "[PERSON_NAME]"
type input "[PERSON_NAME]"
paste input "[STREET_ADDRESS]"
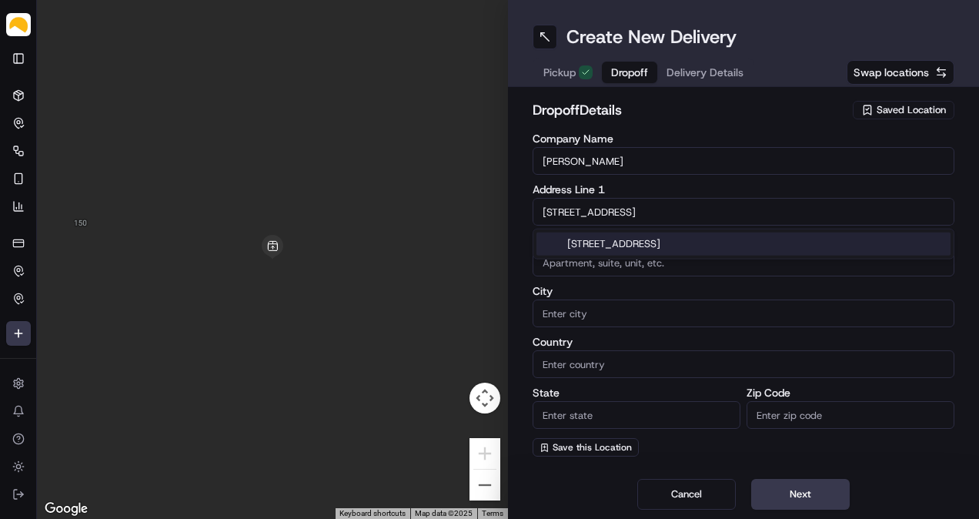
click at [673, 245] on div "[STREET_ADDRESS]" at bounding box center [743, 243] width 414 height 23
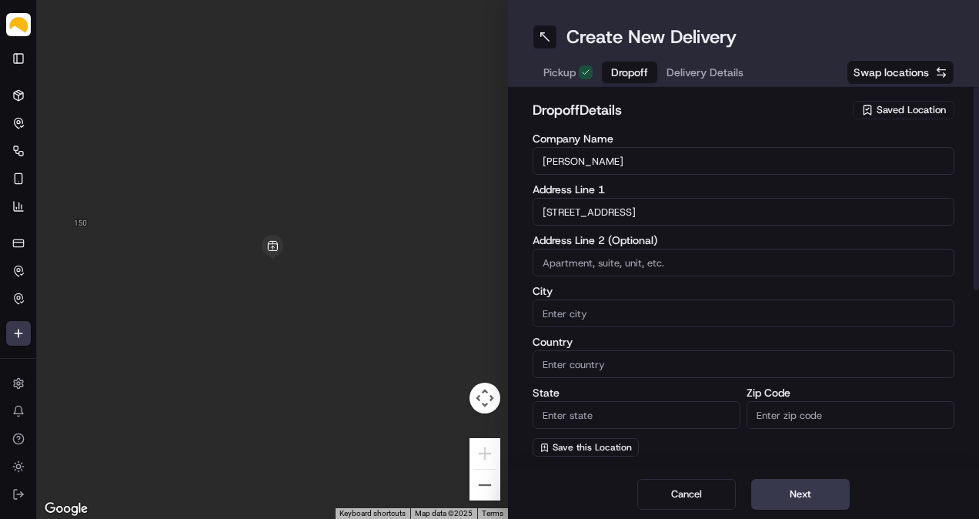
type input "[STREET_ADDRESS]"
type input "[GEOGRAPHIC_DATA]"
type input "NY"
type input "11230"
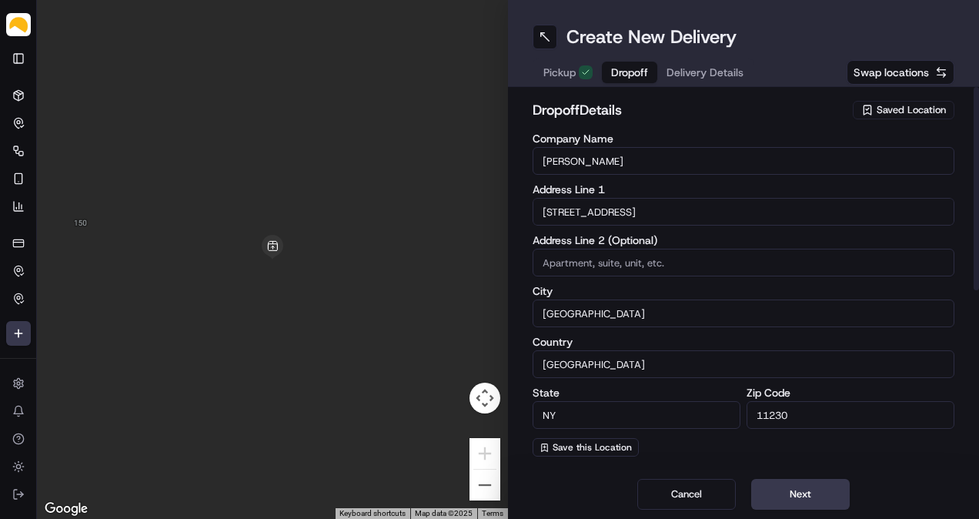
type input "[STREET_ADDRESS]"
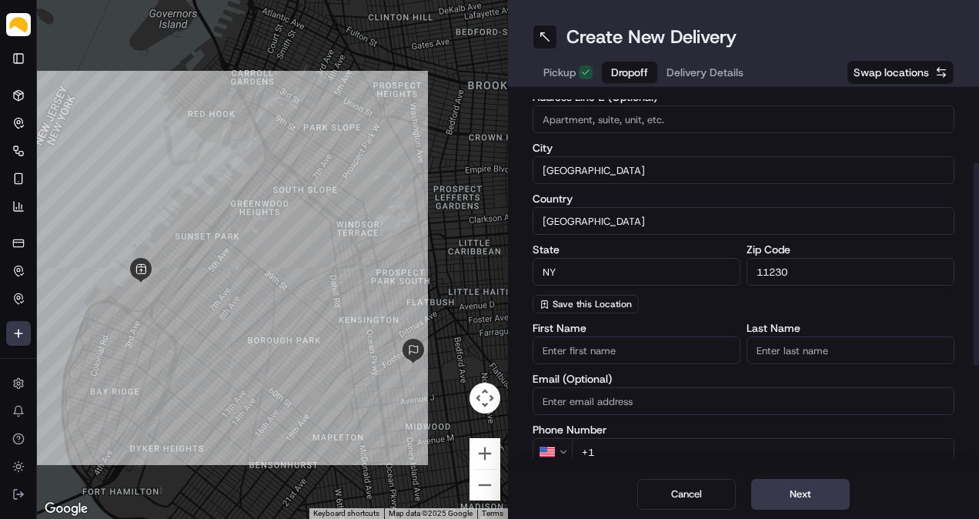
scroll to position [128, 0]
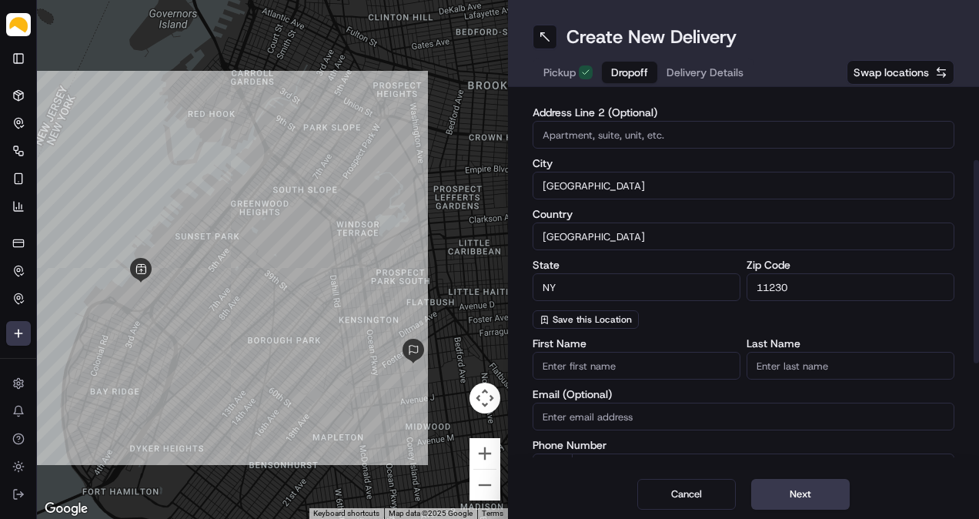
click at [655, 169] on div "City [GEOGRAPHIC_DATA]" at bounding box center [743, 179] width 422 height 42
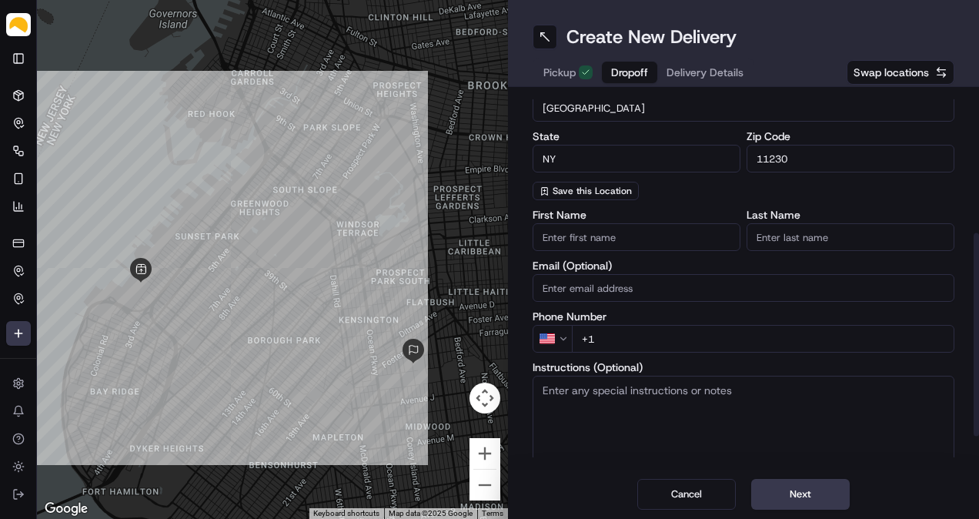
click at [649, 334] on input "+1" at bounding box center [763, 339] width 382 height 28
paste input "[PHONE_NUMBER]"
type input "[PHONE_NUMBER]"
click at [663, 311] on label "Phone Number" at bounding box center [743, 316] width 422 height 11
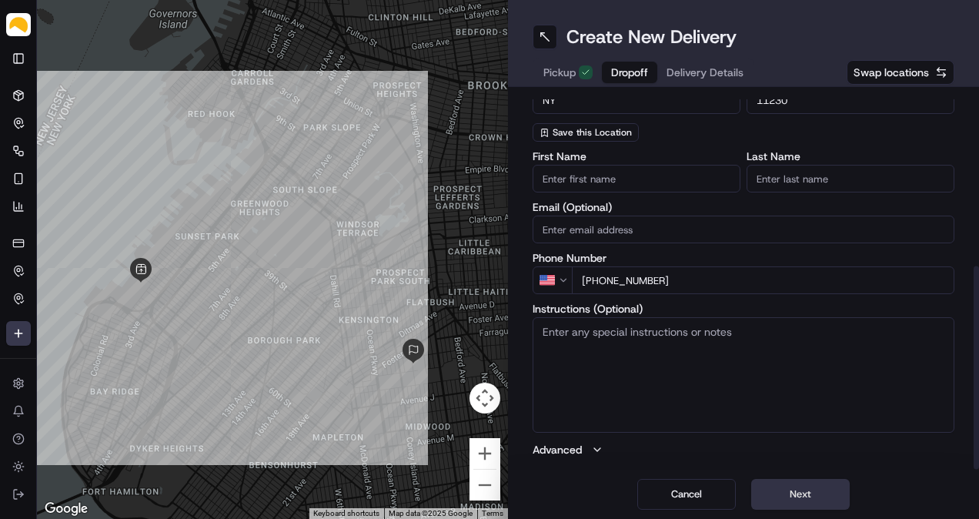
click at [833, 493] on button "Next" at bounding box center [800, 494] width 98 height 31
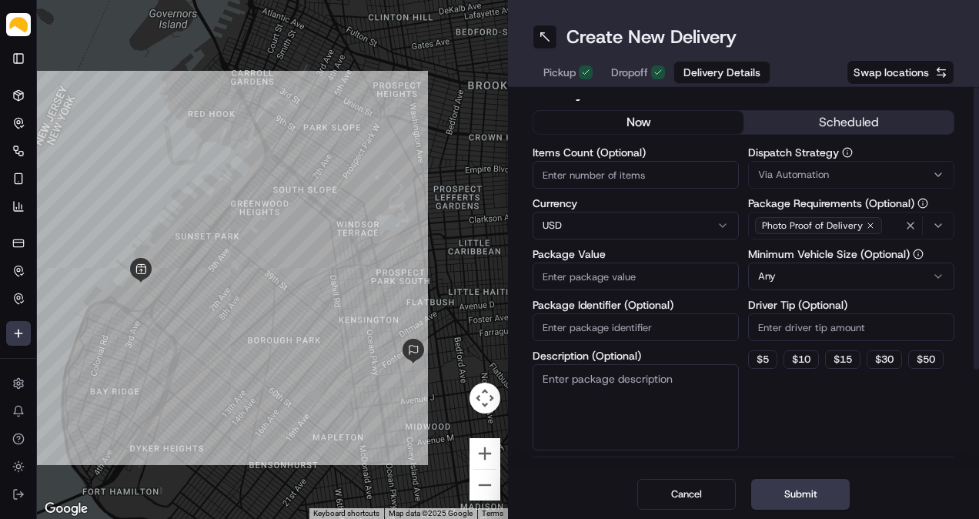
scroll to position [0, 0]
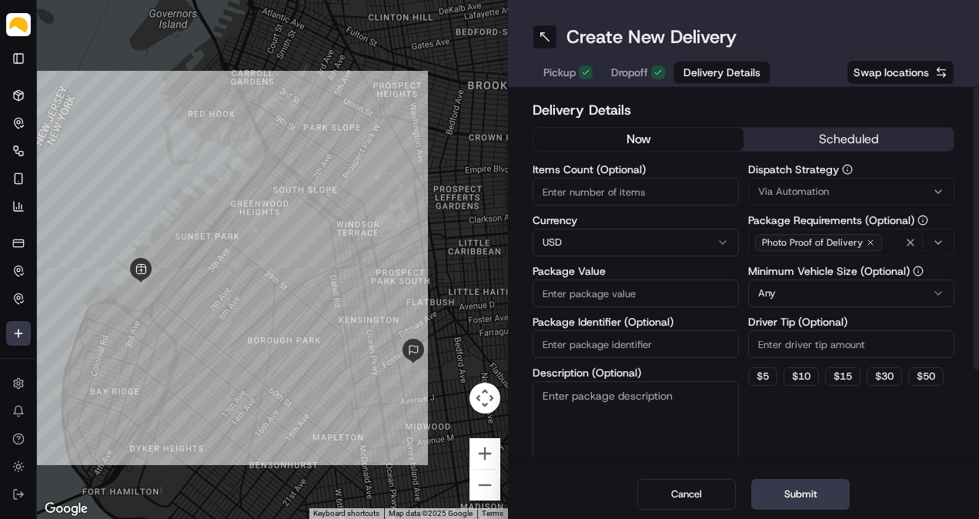
click at [797, 145] on button "scheduled" at bounding box center [848, 139] width 210 height 23
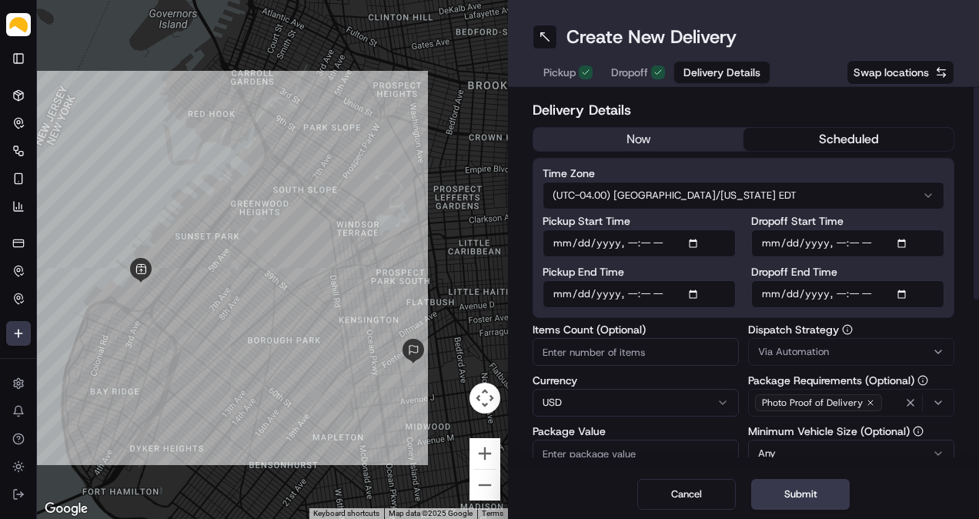
click at [699, 238] on input "Pickup Start Time" at bounding box center [638, 243] width 193 height 28
click at [633, 239] on input "Pickup Start Time" at bounding box center [638, 243] width 193 height 28
type input "[DATE]T12:00"
click at [697, 289] on input "Pickup End Time" at bounding box center [638, 294] width 193 height 28
click at [629, 292] on input "Pickup End Time" at bounding box center [638, 294] width 193 height 28
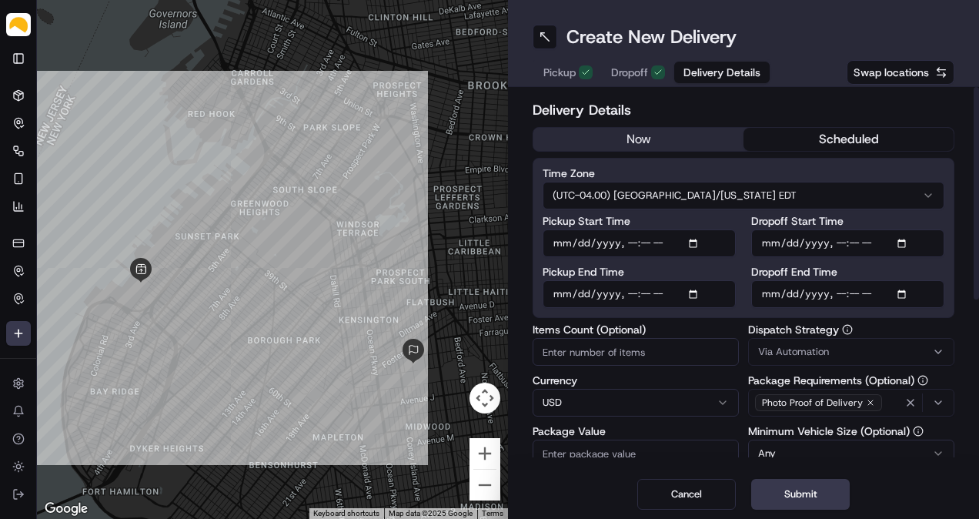
type input "[DATE]T15:00"
click at [900, 294] on input "Dropoff End Time" at bounding box center [847, 294] width 193 height 28
click at [834, 294] on input "Dropoff End Time" at bounding box center [847, 294] width 193 height 28
type input "[DATE]T17:00"
click at [629, 353] on input "Items Count (Optional)" at bounding box center [635, 352] width 206 height 28
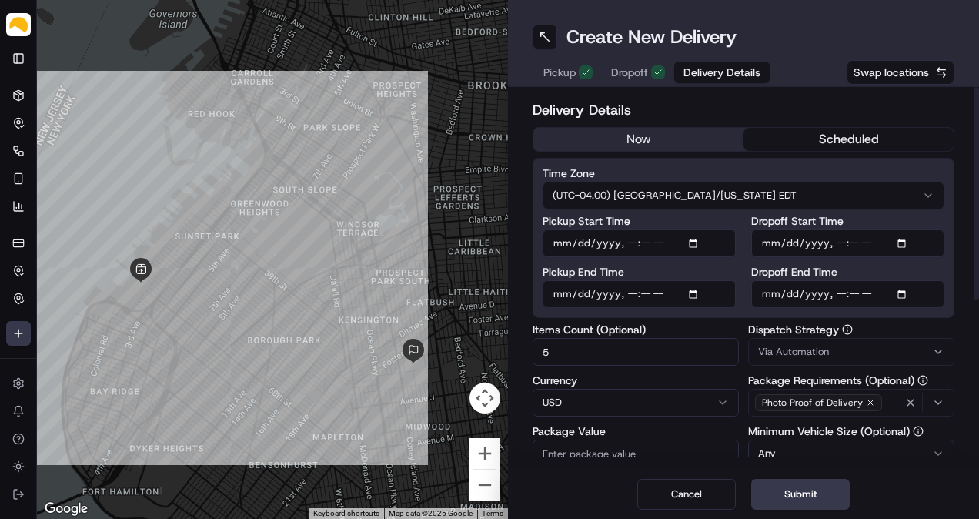
type input "5"
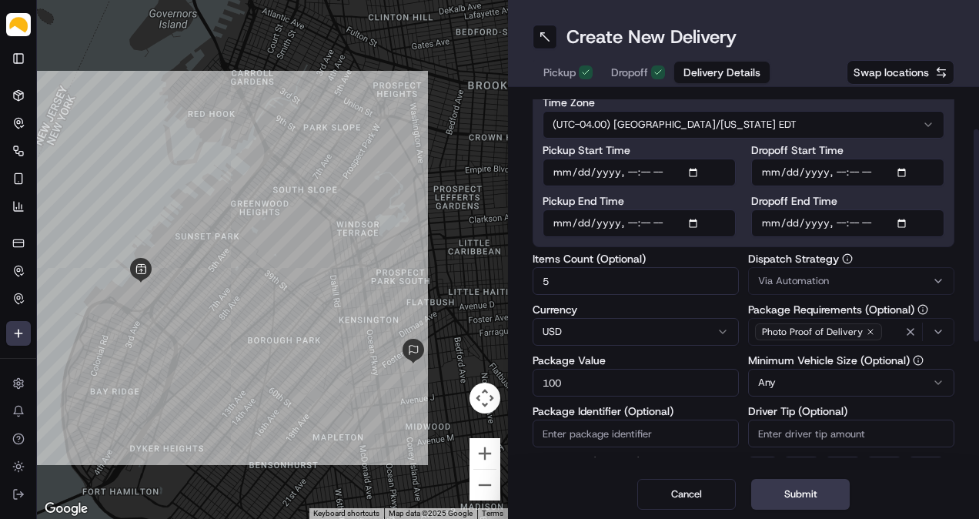
type input "100"
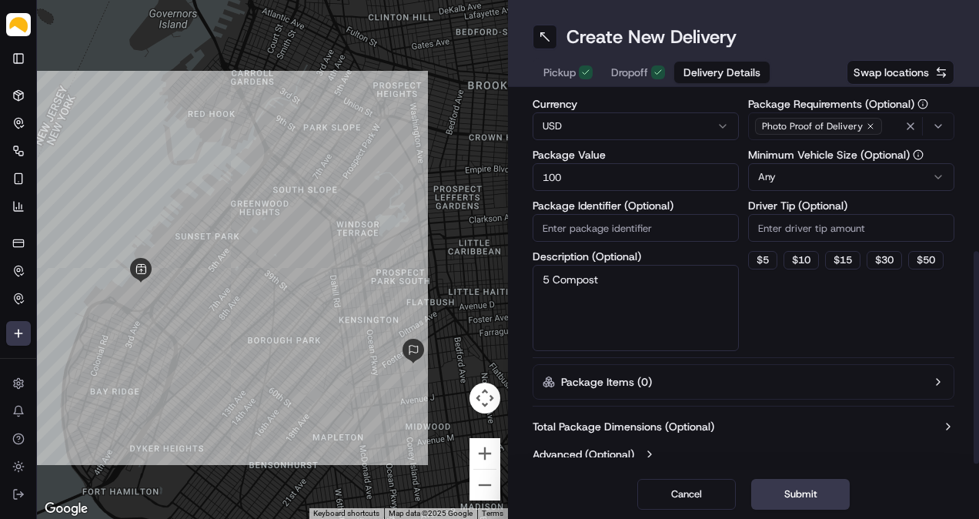
type textarea "5 Compost"
click at [661, 426] on label "Total Package Dimensions (Optional)" at bounding box center [623, 426] width 182 height 15
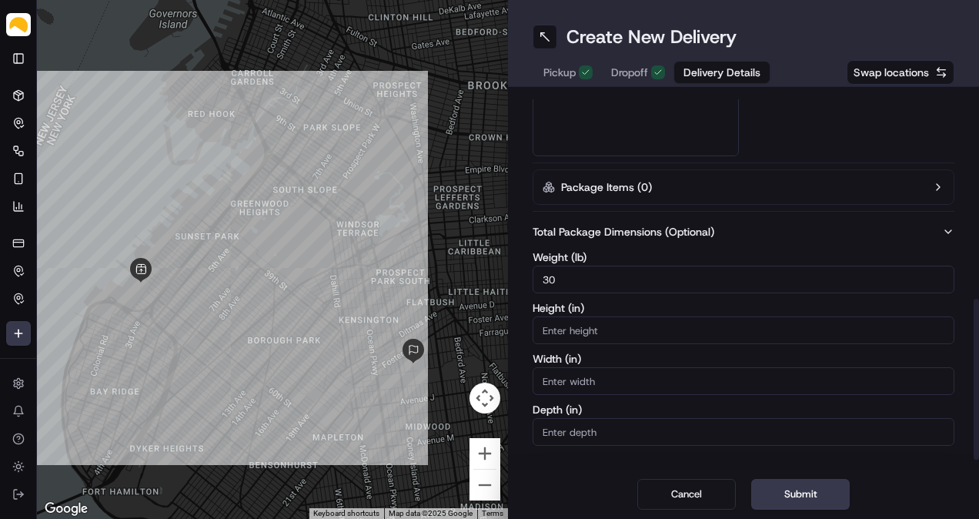
type input "30"
click at [800, 148] on div "Dispatch Strategy Via Automation Package Requirements (Optional) Photo Proof of…" at bounding box center [851, 4] width 206 height 303
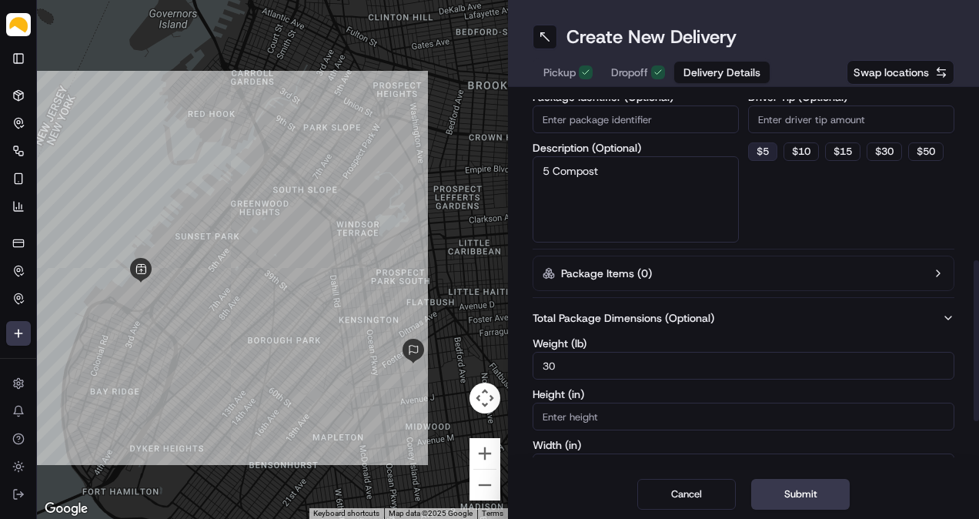
scroll to position [492, 0]
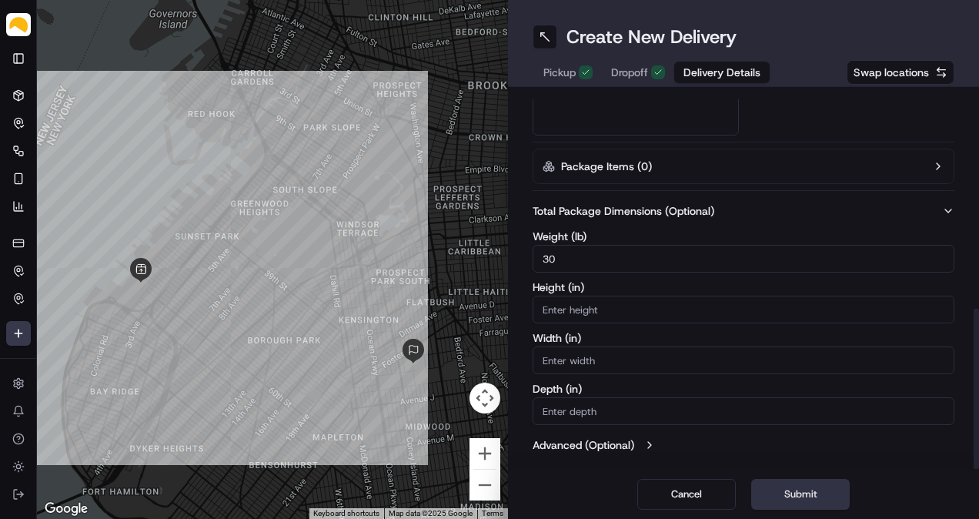
click at [803, 492] on button "Submit" at bounding box center [800, 494] width 98 height 31
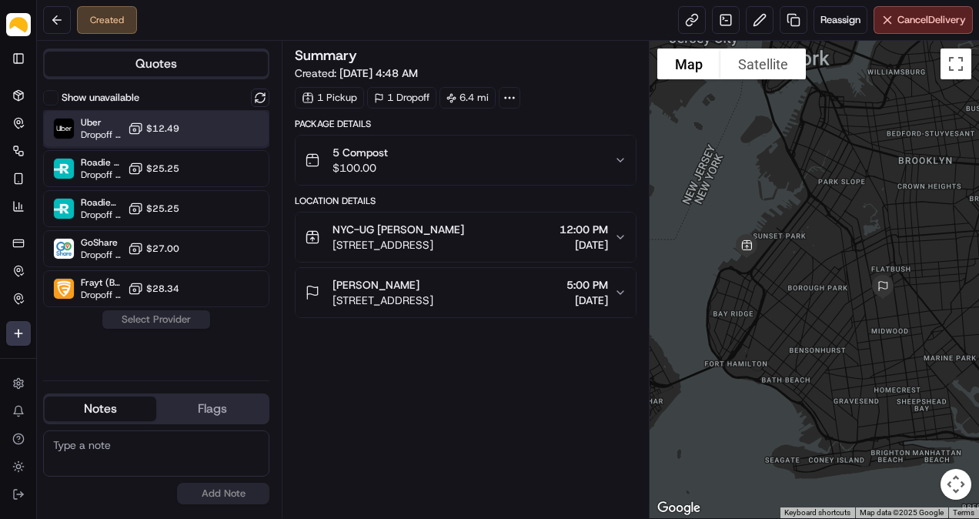
click at [194, 135] on div "Uber Dropoff ETA 7 hours $12.49" at bounding box center [156, 128] width 226 height 37
click at [169, 318] on button "Assign Provider" at bounding box center [156, 319] width 109 height 18
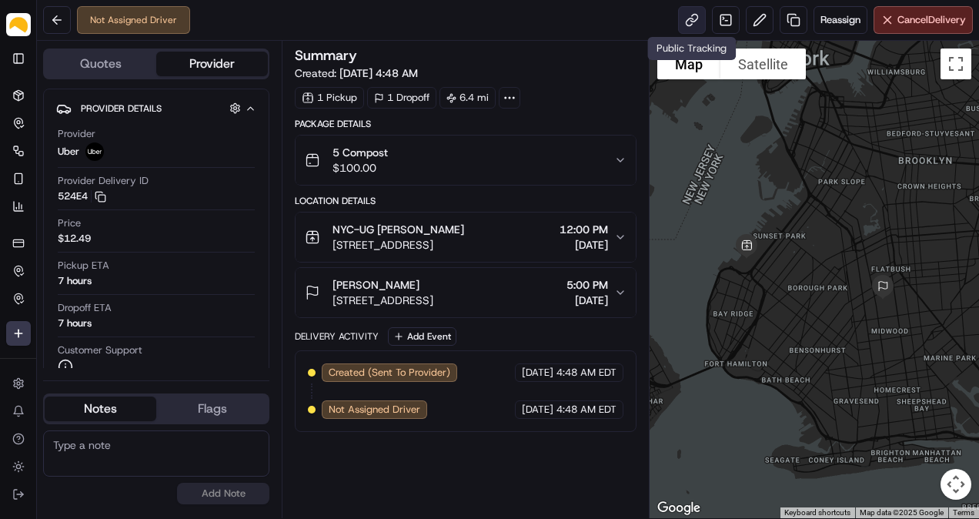
click at [695, 16] on link at bounding box center [692, 20] width 28 height 28
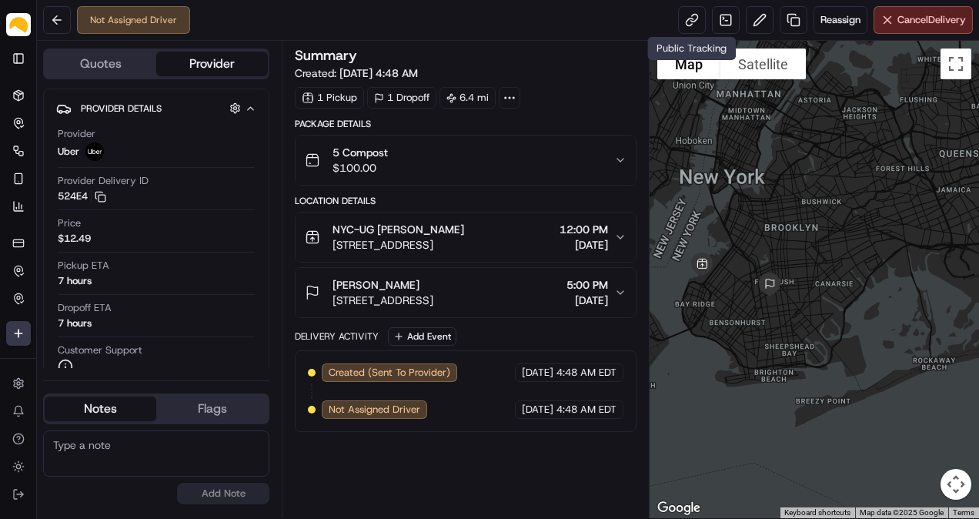
click at [549, 42] on div "Summary Created: [DATE] 4:48 AM 1 Pickup 1 Dropoff 6.4 mi Package Details 5 Com…" at bounding box center [465, 279] width 367 height 477
click at [19, 326] on html "Parsel [EMAIL_ADDRESS][PERSON_NAME][DOMAIN_NAME] Toggle Sidebar Deliveries Cont…" at bounding box center [489, 259] width 979 height 519
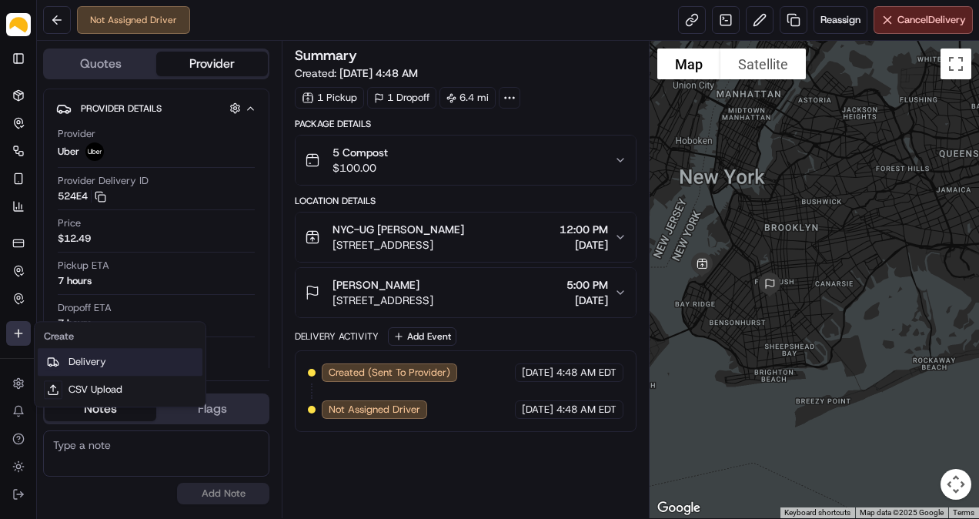
click at [75, 352] on link "Delivery" at bounding box center [120, 362] width 165 height 28
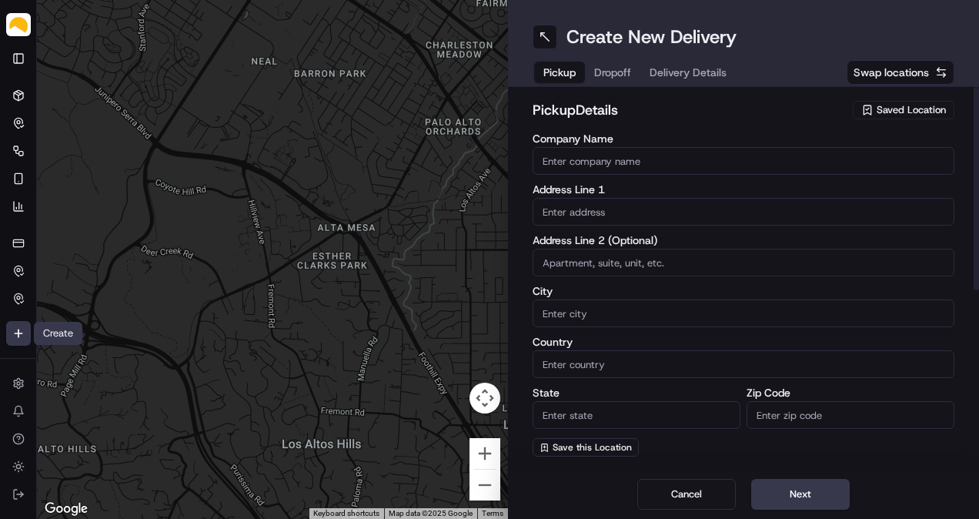
click at [883, 115] on span "Saved Location" at bounding box center [910, 110] width 69 height 14
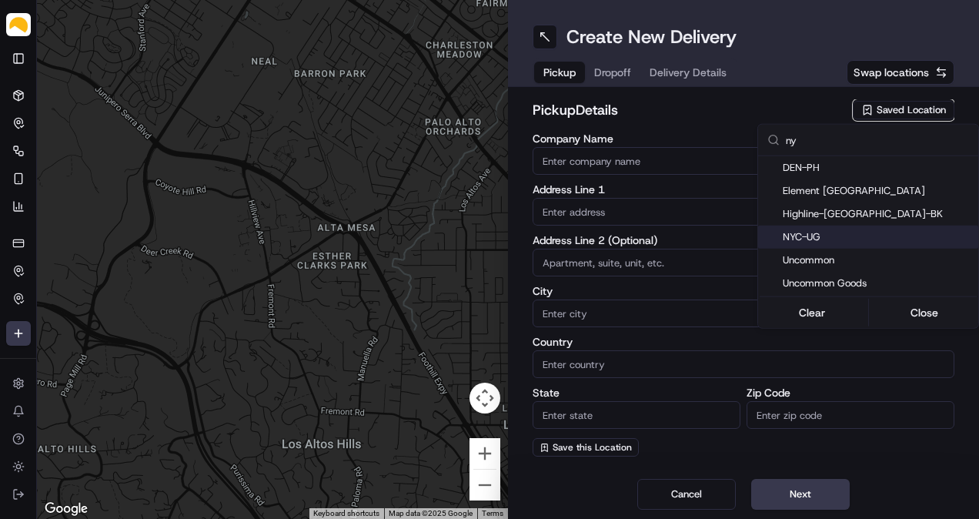
type input "ny"
click at [811, 237] on span "NYC-UG" at bounding box center [877, 237] width 189 height 14
type input "NYC-UG"
type input "[STREET_ADDRESS]"
type input "[GEOGRAPHIC_DATA]"
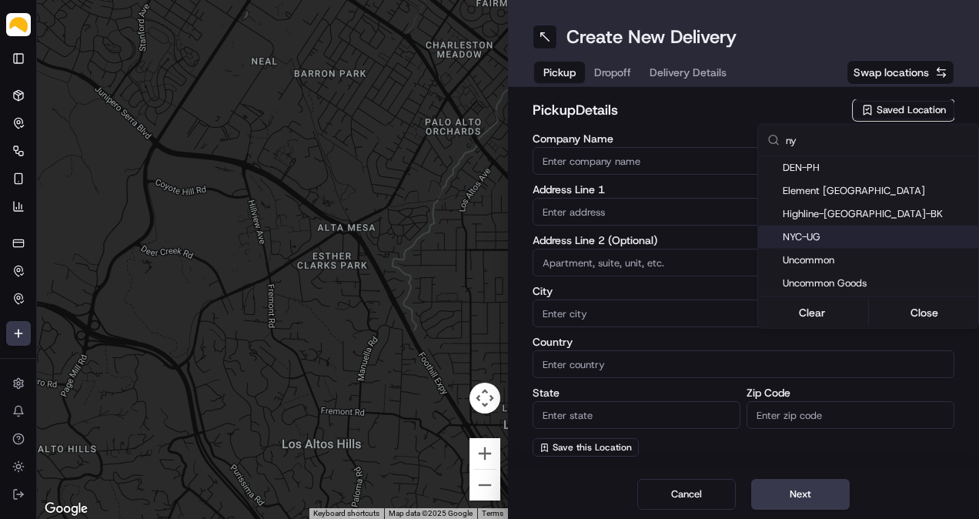
type input "US"
type input "NY"
type input "11220"
type input "[PERSON_NAME]"
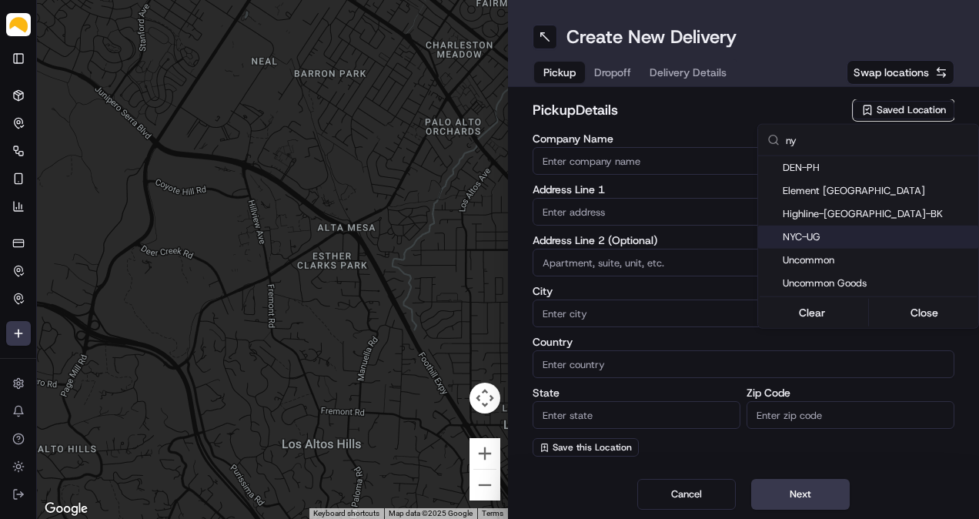
type input "[EMAIL_ADDRESS][DOMAIN_NAME]"
type input "[PHONE_NUMBER]"
type textarea "At [GEOGRAPHIC_DATA], receipts are taken at [GEOGRAPHIC_DATA]. Enter at the tru…"
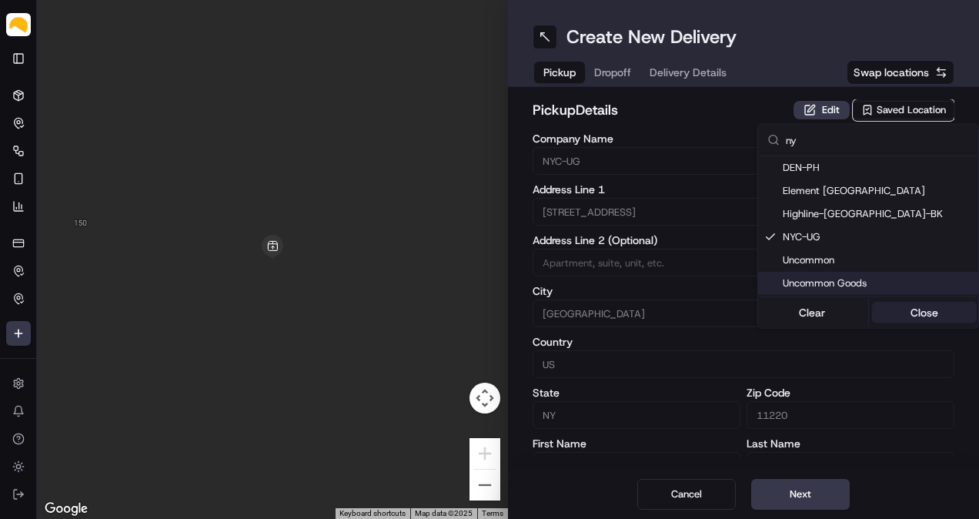
click at [924, 311] on button "Close" at bounding box center [924, 313] width 105 height 22
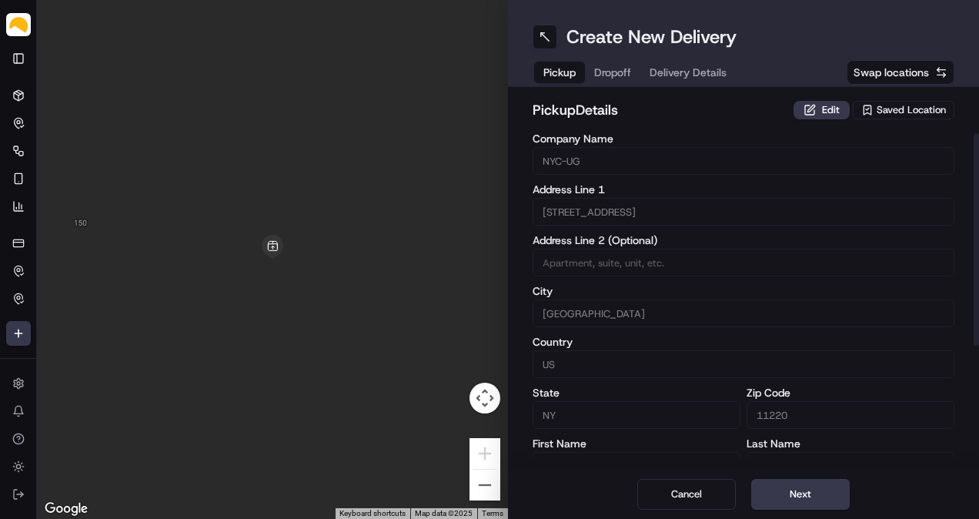
scroll to position [287, 0]
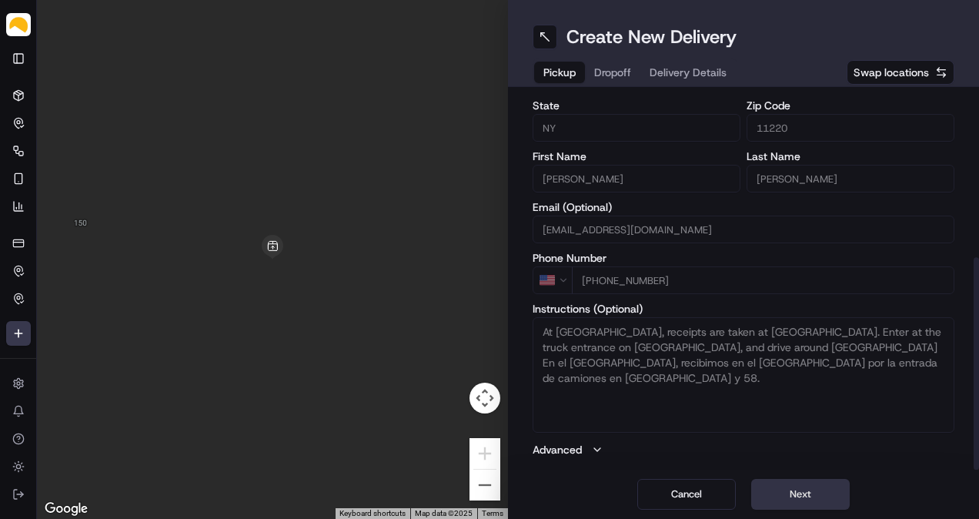
click at [815, 495] on button "Next" at bounding box center [800, 494] width 98 height 31
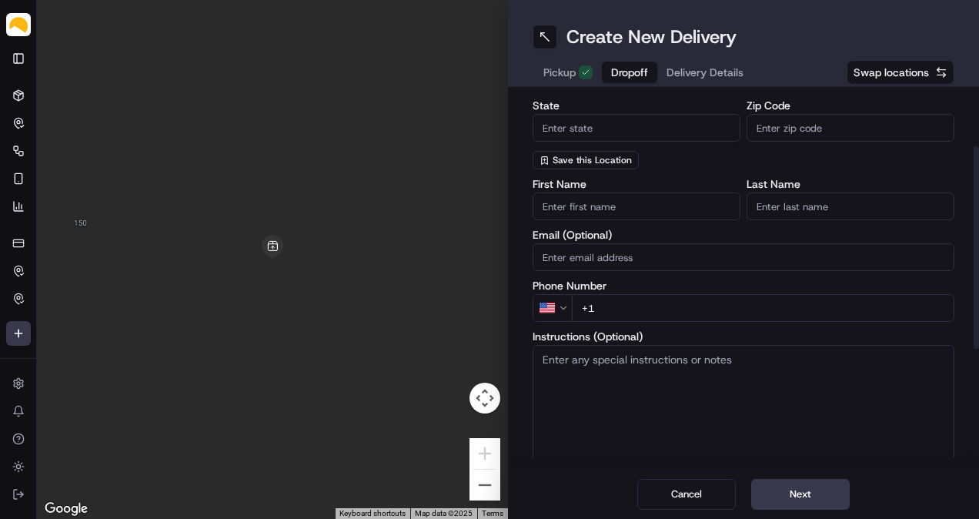
scroll to position [0, 0]
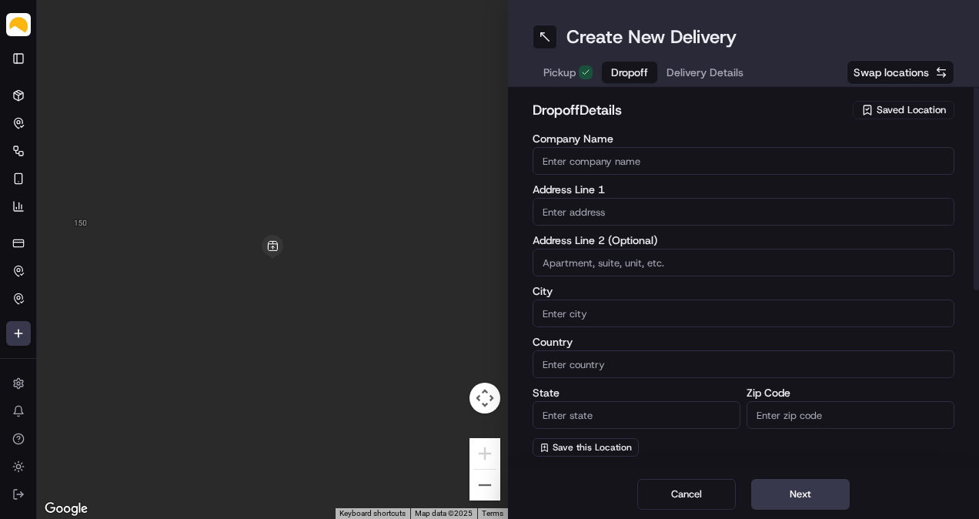
click at [633, 142] on label "Company Name" at bounding box center [743, 138] width 422 height 11
click at [633, 147] on input "Company Name" at bounding box center [743, 161] width 422 height 28
click at [644, 167] on input "Company Name" at bounding box center [743, 161] width 422 height 28
paste input "[PERSON_NAME]"
type input "[PERSON_NAME]"
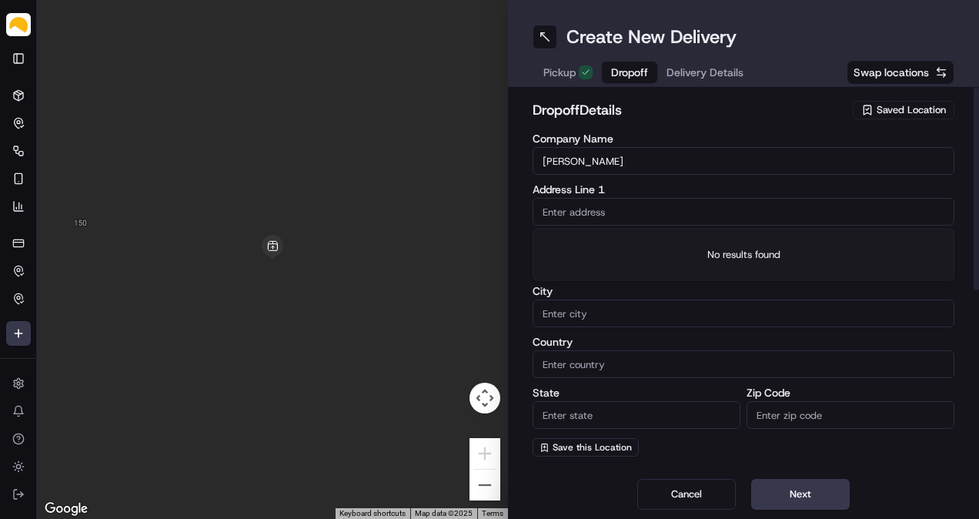
paste input "[STREET_ADDRESS][PERSON_NAME]"
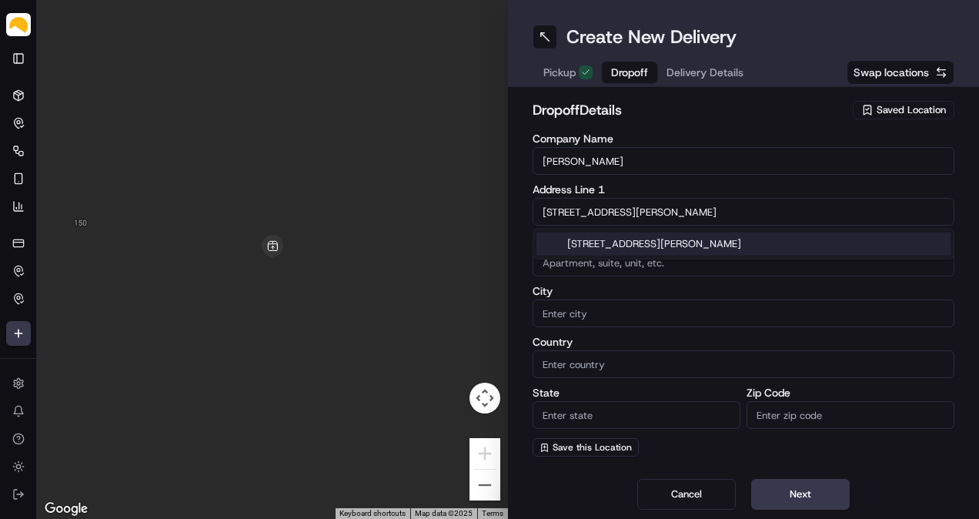
click at [636, 241] on div "[STREET_ADDRESS][PERSON_NAME]" at bounding box center [743, 243] width 414 height 23
type input "[STREET_ADDRESS][PERSON_NAME]"
type input "3n"
type input "[GEOGRAPHIC_DATA]"
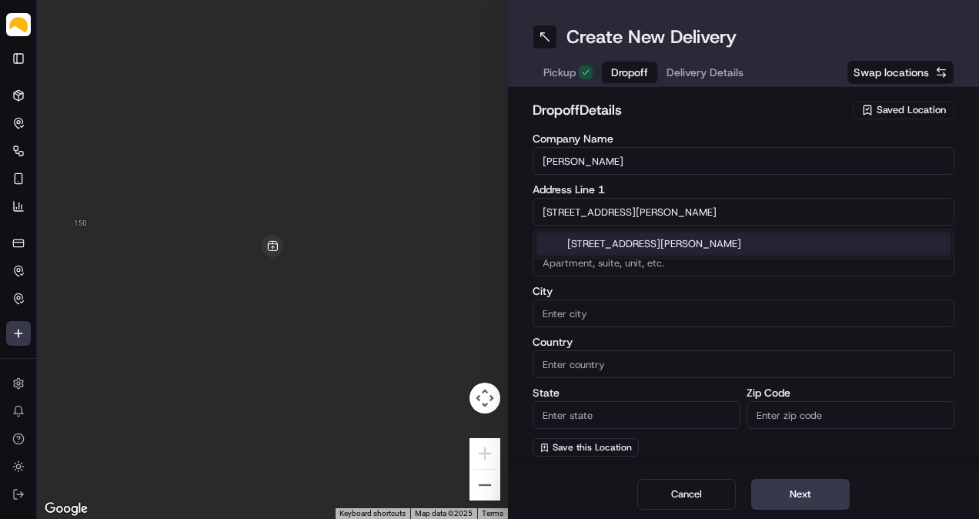
type input "NY"
type input "11249"
type input "[STREET_ADDRESS][PERSON_NAME]"
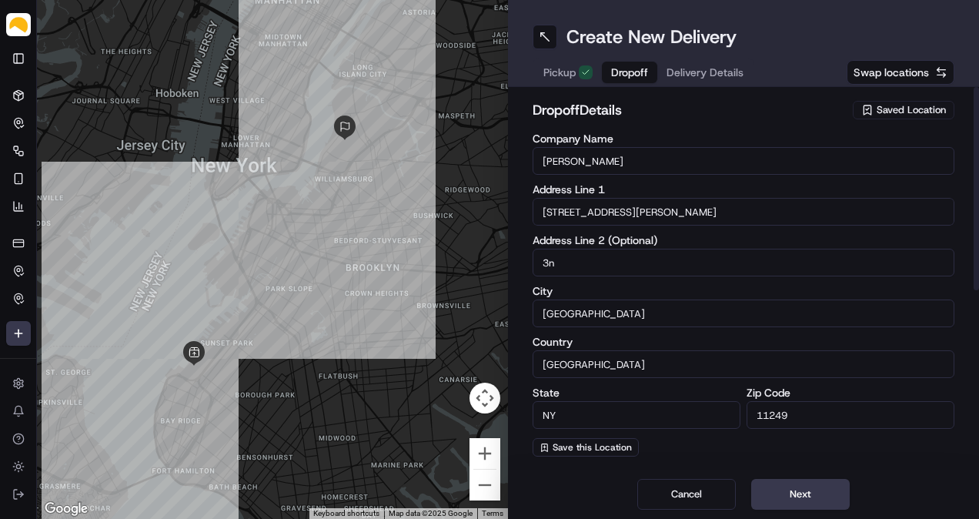
click at [540, 269] on input "3n" at bounding box center [743, 263] width 422 height 28
type input "Apt 3N"
click at [676, 187] on label "Address Line 1" at bounding box center [743, 189] width 422 height 11
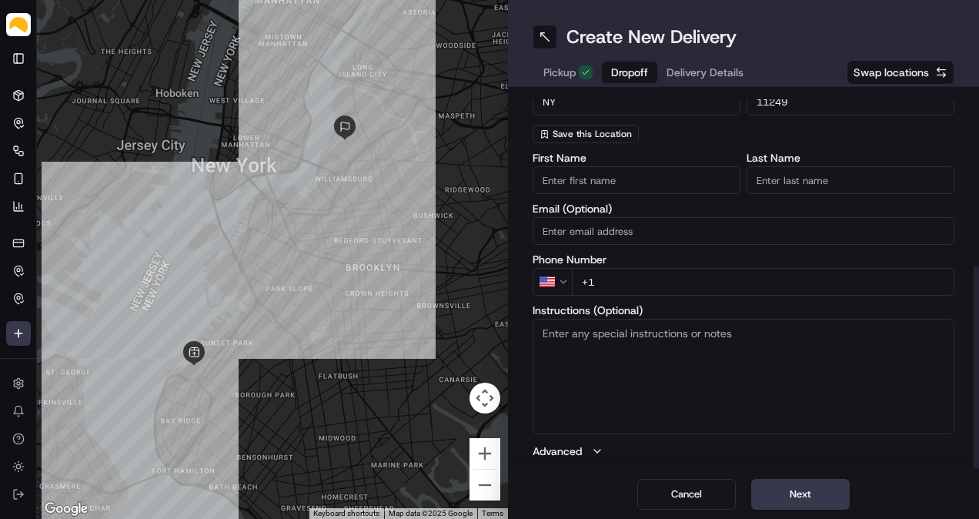
scroll to position [315, 0]
click at [703, 274] on input "+1" at bounding box center [763, 280] width 382 height 28
paste input "[PHONE_NUMBER]"
type input "[PHONE_NUMBER]"
click at [700, 245] on div "First Name Last Name Email (Optional) Phone Number US [PHONE_NUMBER] Instructio…" at bounding box center [743, 304] width 422 height 306
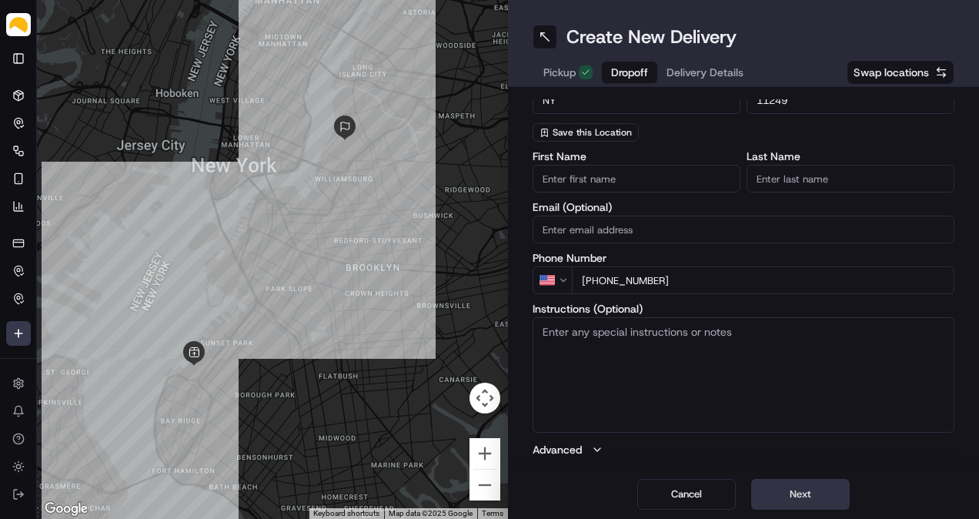
click at [780, 495] on button "Next" at bounding box center [800, 494] width 98 height 31
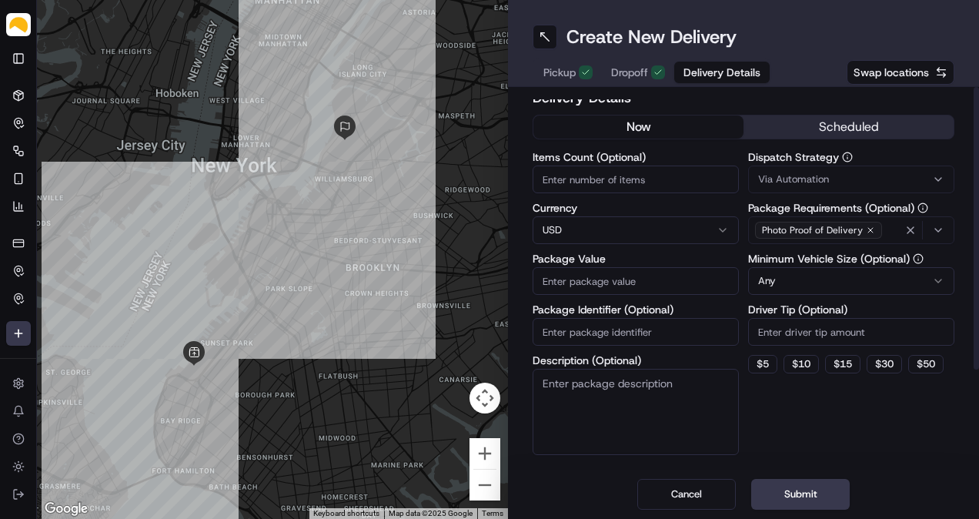
scroll to position [0, 0]
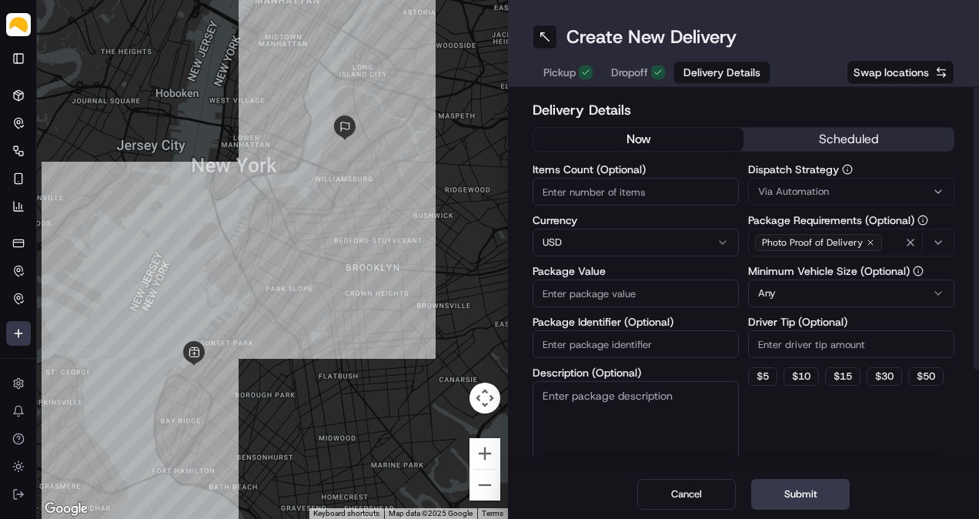
click at [817, 145] on button "scheduled" at bounding box center [848, 139] width 210 height 23
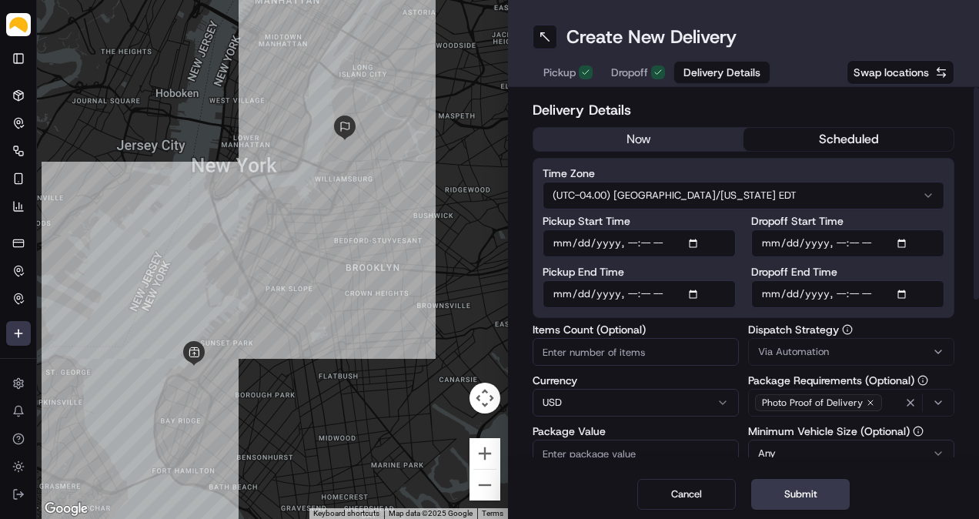
click at [696, 242] on input "Pickup Start Time" at bounding box center [638, 243] width 193 height 28
click at [626, 239] on input "Pickup Start Time" at bounding box center [638, 243] width 193 height 28
type input "[DATE]T12:00"
click at [705, 297] on input "Pickup End Time" at bounding box center [638, 294] width 193 height 28
click at [695, 297] on input "Pickup End Time" at bounding box center [638, 294] width 193 height 28
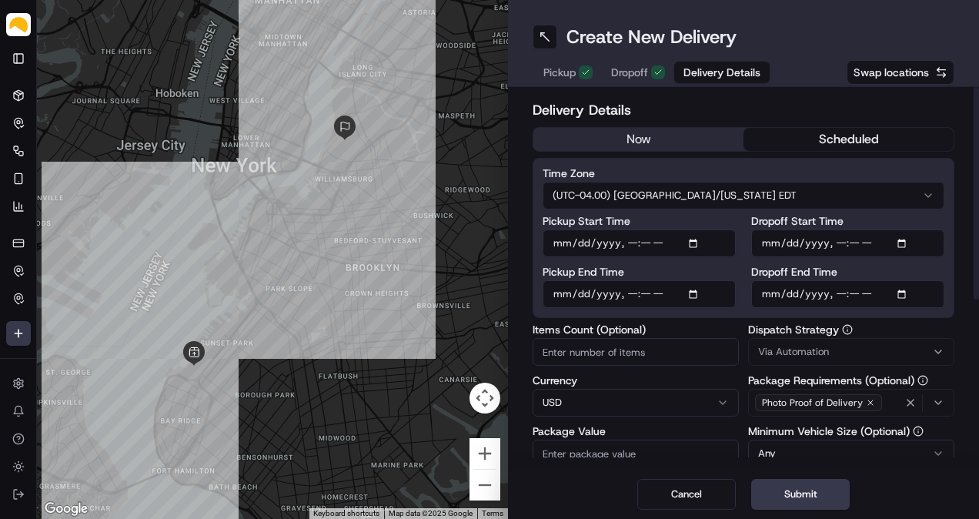
click at [633, 295] on input "Pickup End Time" at bounding box center [638, 294] width 193 height 28
type input "[DATE]T15:00"
click at [902, 291] on input "Dropoff End Time" at bounding box center [847, 294] width 193 height 28
click at [839, 295] on input "Dropoff End Time" at bounding box center [847, 294] width 193 height 28
type input "[DATE]T17:00"
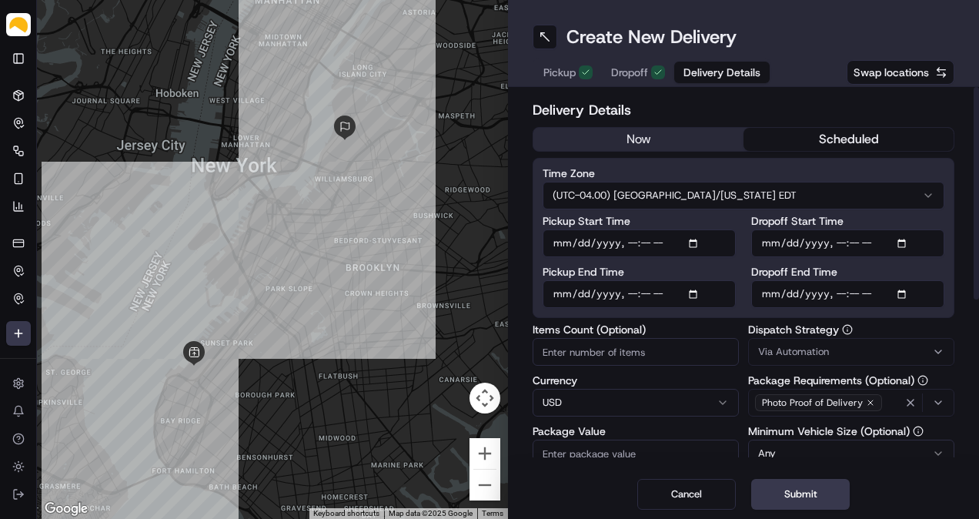
click at [686, 269] on label "Pickup End Time" at bounding box center [638, 271] width 193 height 11
click at [686, 280] on input "Pickup End Time" at bounding box center [638, 294] width 193 height 28
click at [616, 324] on label "Items Count (Optional)" at bounding box center [635, 329] width 206 height 11
click at [616, 338] on input "Items Count (Optional)" at bounding box center [635, 352] width 206 height 28
type input "4"
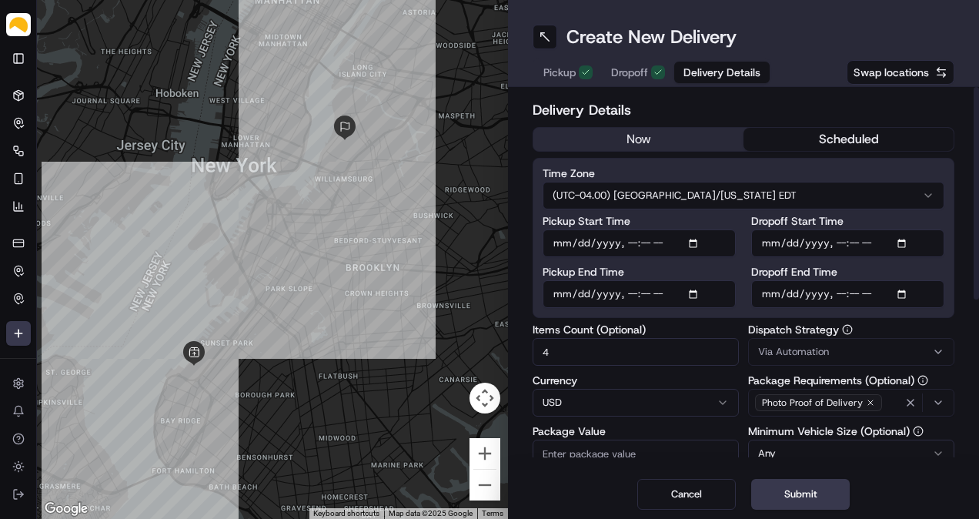
scroll to position [71, 0]
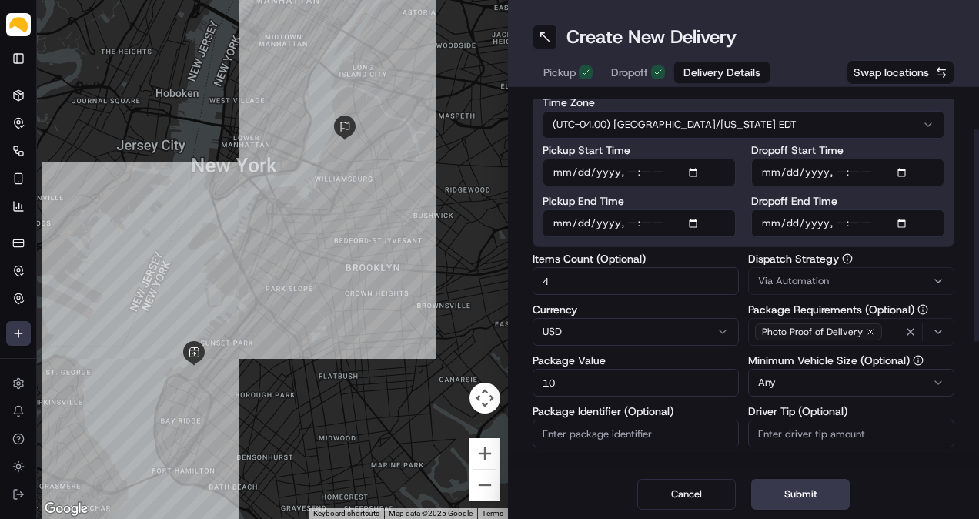
click at [639, 374] on input "10" at bounding box center [635, 383] width 206 height 28
type input "100"
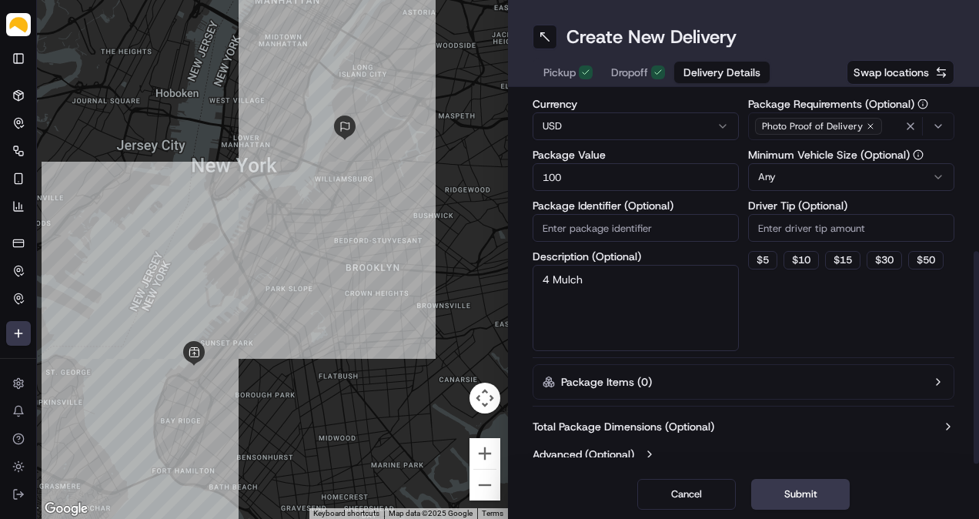
type textarea "4 Mulch"
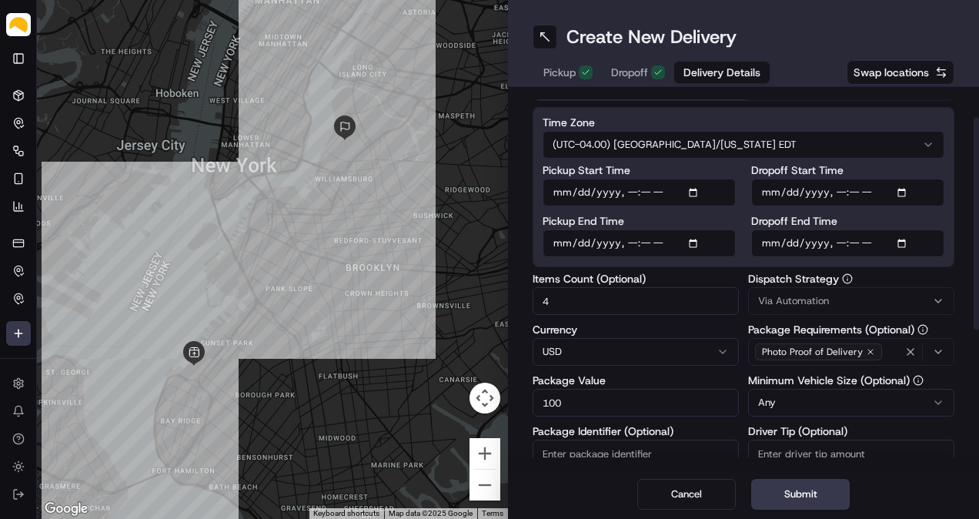
click at [688, 280] on label "Items Count (Optional)" at bounding box center [635, 278] width 206 height 11
click at [688, 287] on input "4" at bounding box center [635, 301] width 206 height 28
click at [695, 269] on div "Delivery Details now scheduled Time Zone (UTC-04.00) [GEOGRAPHIC_DATA]/[US_STAT…" at bounding box center [743, 370] width 422 height 645
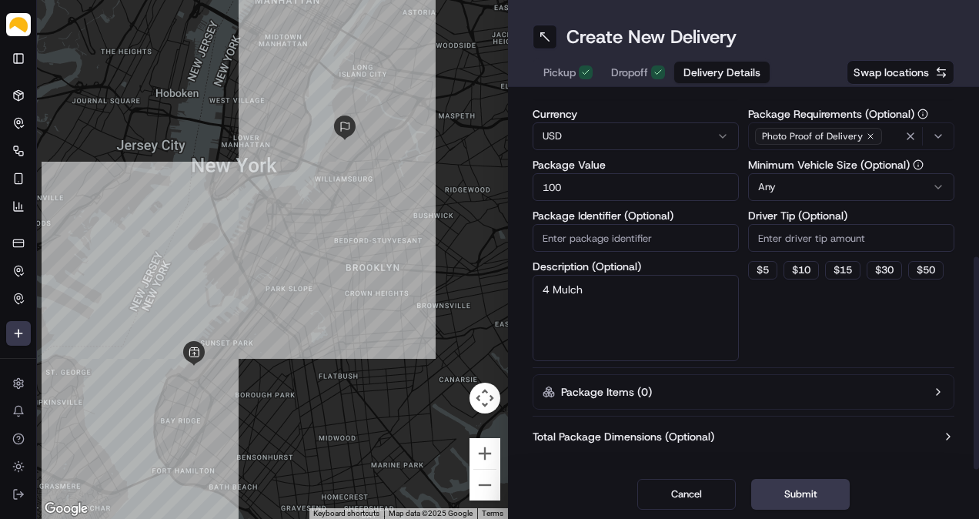
scroll to position [285, 0]
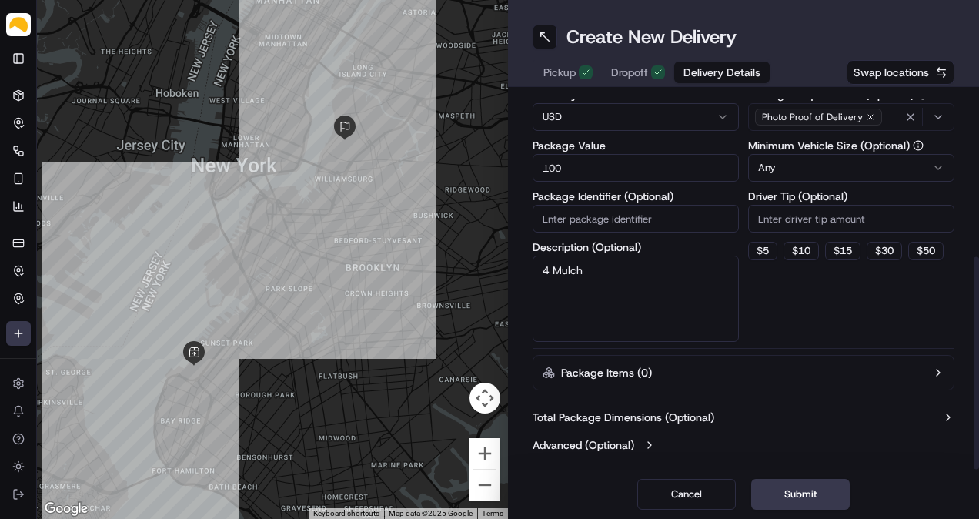
click at [682, 406] on div "Total Package Dimensions (Optional) Advanced (Optional)" at bounding box center [743, 430] width 422 height 55
click at [682, 412] on label "Total Package Dimensions (Optional)" at bounding box center [623, 416] width 182 height 15
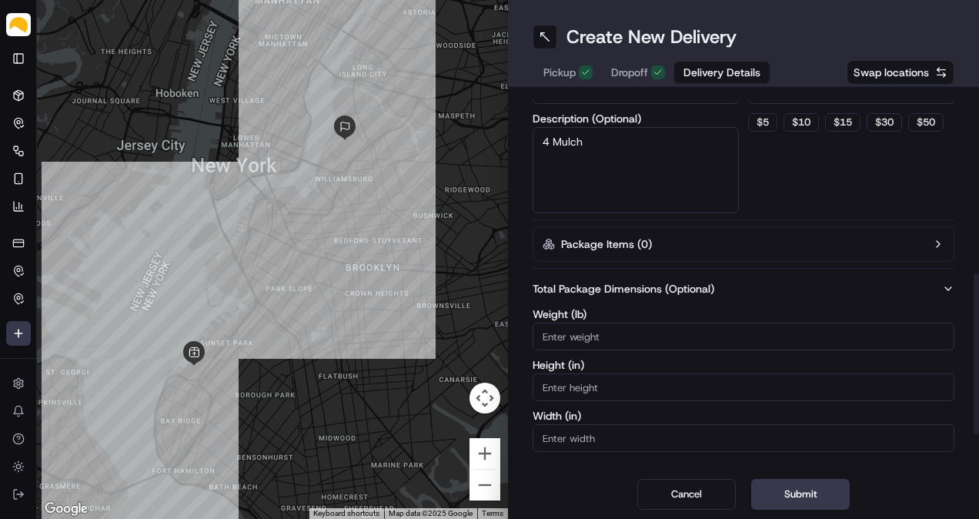
click at [677, 340] on input "Weight ( lb )" at bounding box center [743, 336] width 422 height 28
type input "20"
click at [796, 169] on div "Dispatch Strategy Via Automation Package Requirements (Optional) Photo Proof of…" at bounding box center [851, 61] width 206 height 303
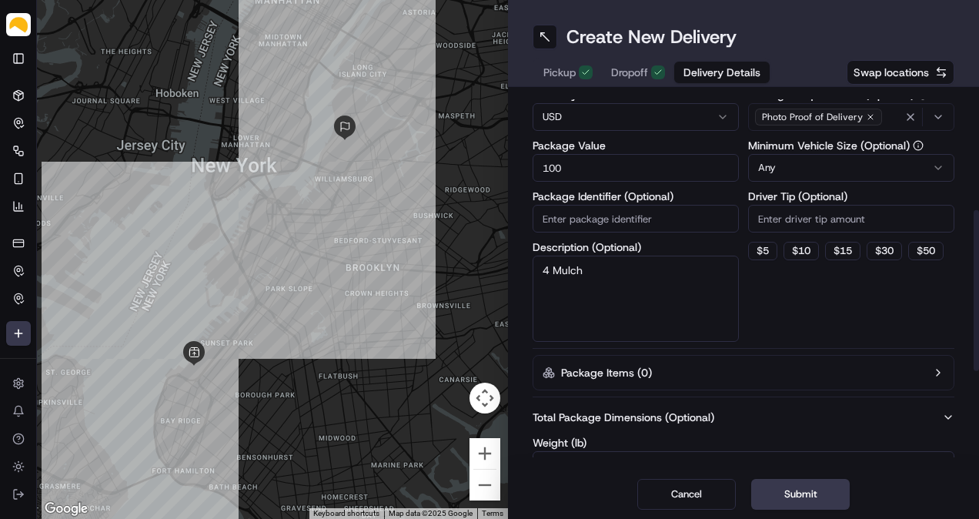
scroll to position [157, 0]
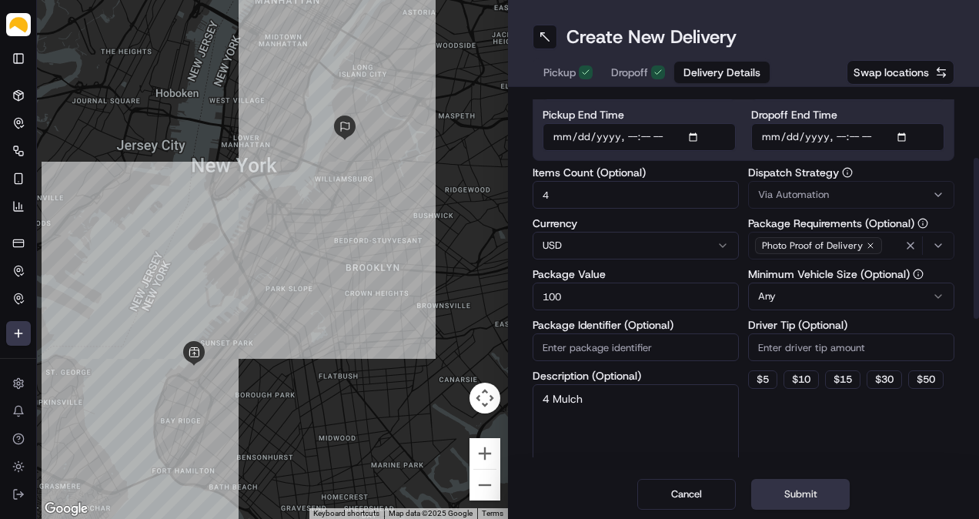
click at [816, 495] on button "Submit" at bounding box center [800, 494] width 98 height 31
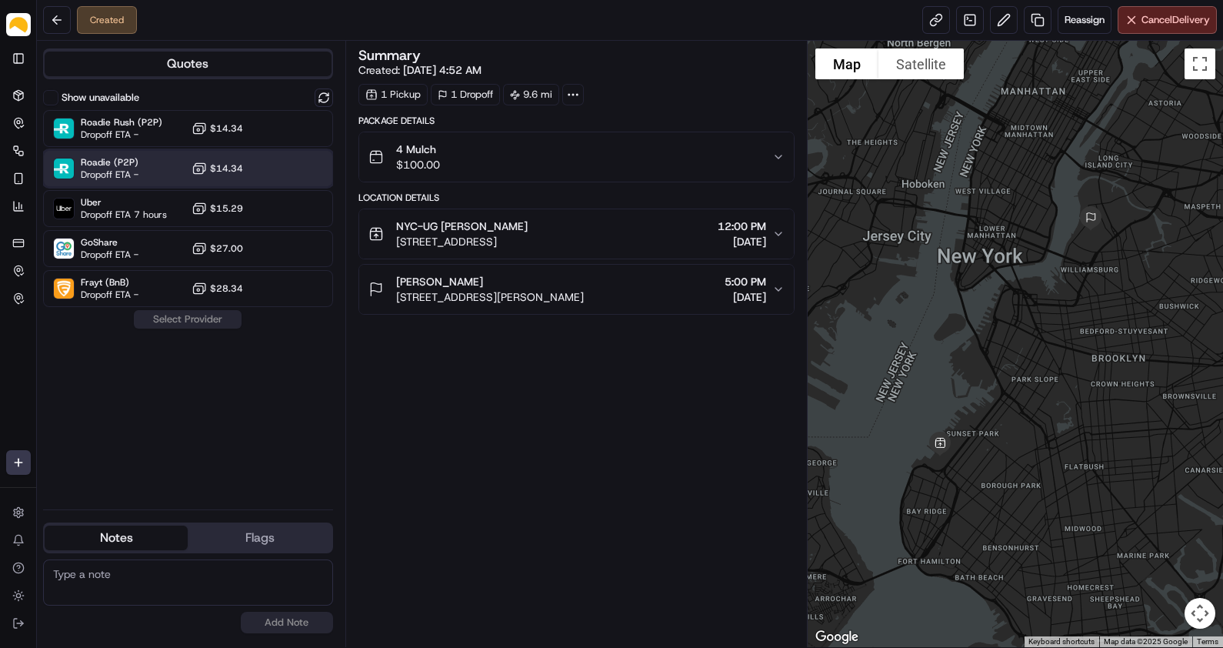
click at [119, 162] on span "Roadie (P2P)" at bounding box center [110, 162] width 58 height 12
click at [189, 317] on button "Assign Provider" at bounding box center [187, 319] width 109 height 18
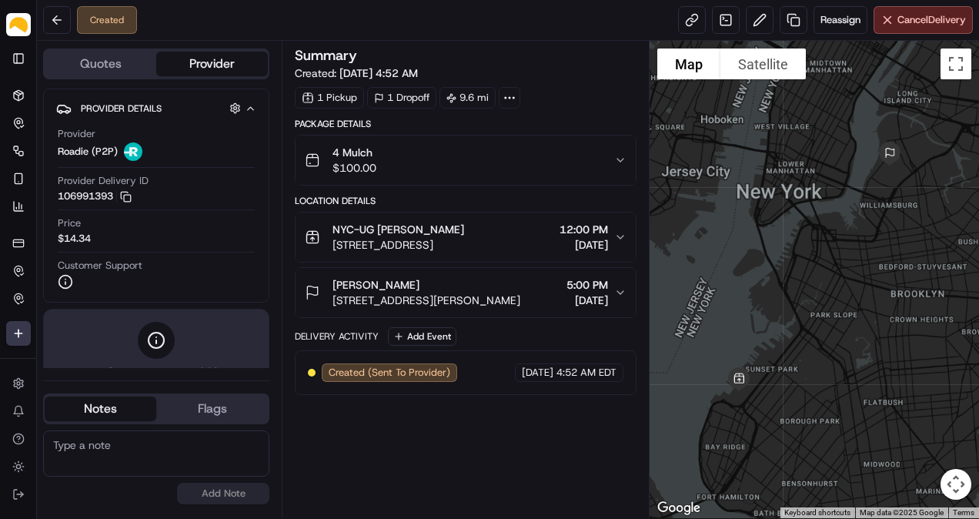
click at [457, 25] on div "Created Reassign Cancel Delivery" at bounding box center [508, 20] width 942 height 41
click at [689, 25] on link at bounding box center [692, 20] width 28 height 28
click at [17, 100] on icon at bounding box center [18, 95] width 9 height 10
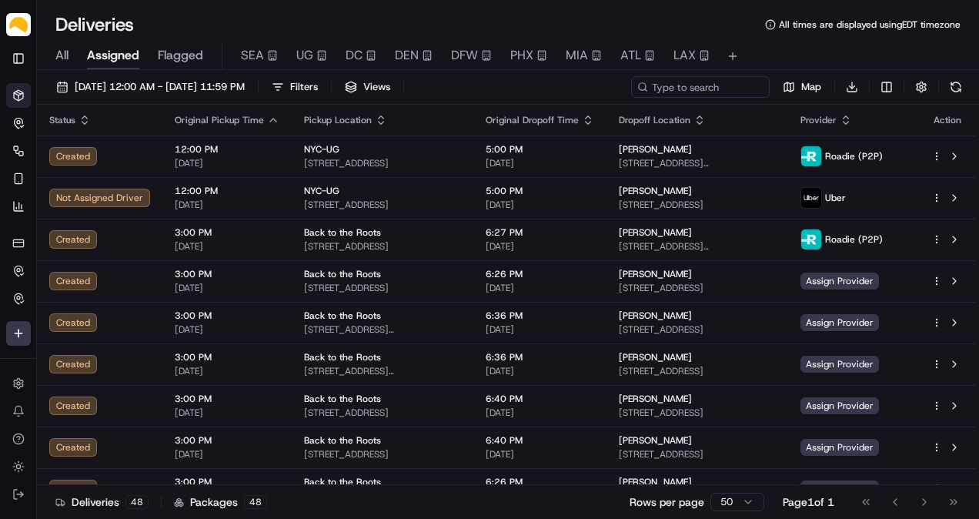
click at [73, 62] on div "All Assigned Flagged SEA UG DC DEN DFW PHX MIA ATL LAX" at bounding box center [508, 56] width 942 height 27
click at [69, 56] on div "All Assigned Flagged SEA UG DC DEN DFW PHX MIA ATL LAX" at bounding box center [508, 56] width 942 height 27
click at [60, 51] on span "All" at bounding box center [61, 55] width 13 height 18
click at [118, 57] on span "Assigned" at bounding box center [113, 55] width 52 height 18
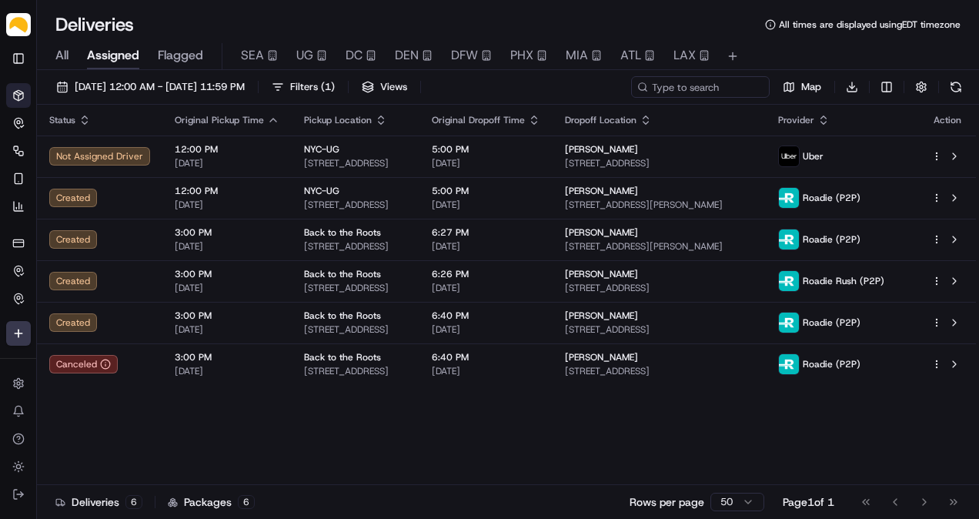
click at [474, 448] on div "Status Original Pickup Time Pickup Location Original Dropoff Time Dropoff Locat…" at bounding box center [506, 295] width 939 height 380
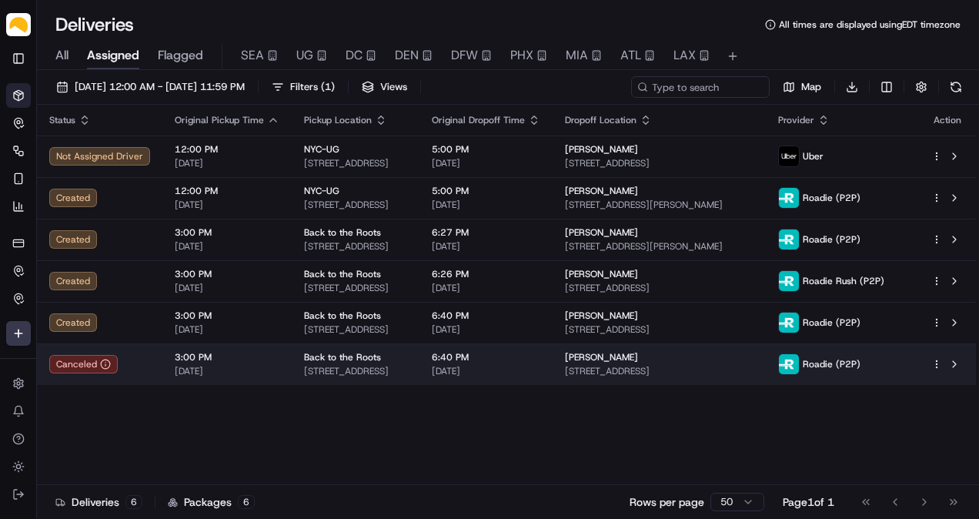
click at [934, 363] on html "Parsel [EMAIL_ADDRESS][PERSON_NAME][DOMAIN_NAME] Toggle Sidebar Deliveries Cont…" at bounding box center [489, 259] width 979 height 519
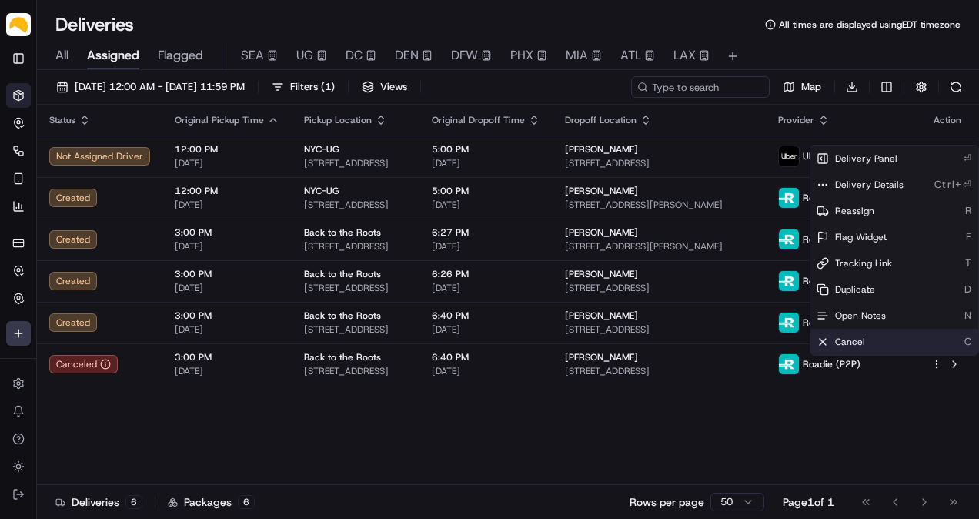
click at [871, 338] on div "Cancel C" at bounding box center [894, 342] width 168 height 26
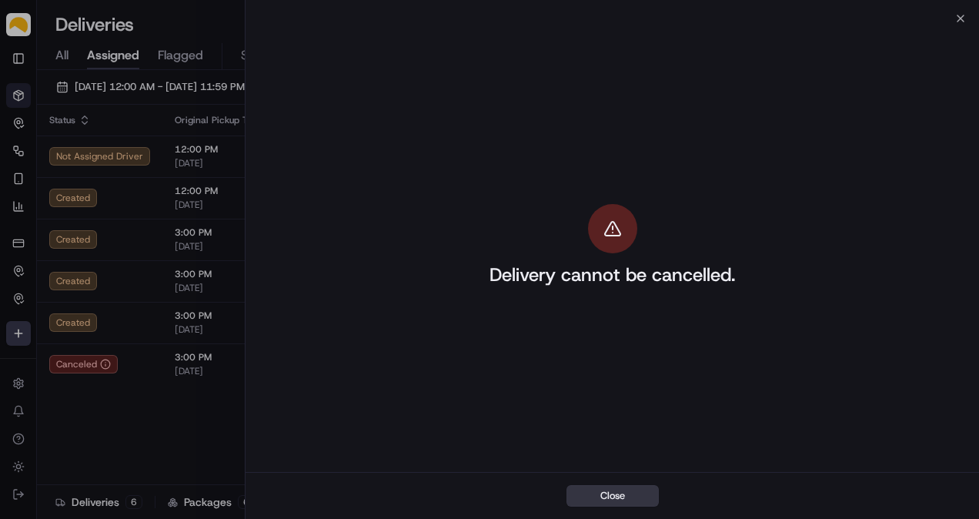
click at [628, 495] on button "Close" at bounding box center [612, 496] width 92 height 22
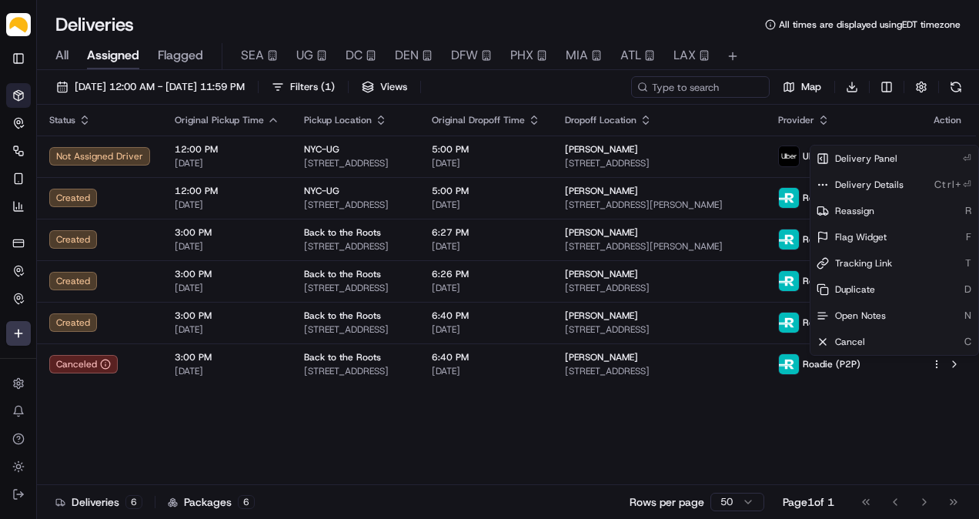
click at [628, 433] on div "Status Original Pickup Time Pickup Location Original Dropoff Time Dropoff Locat…" at bounding box center [506, 295] width 939 height 380
